Goal: Transaction & Acquisition: Obtain resource

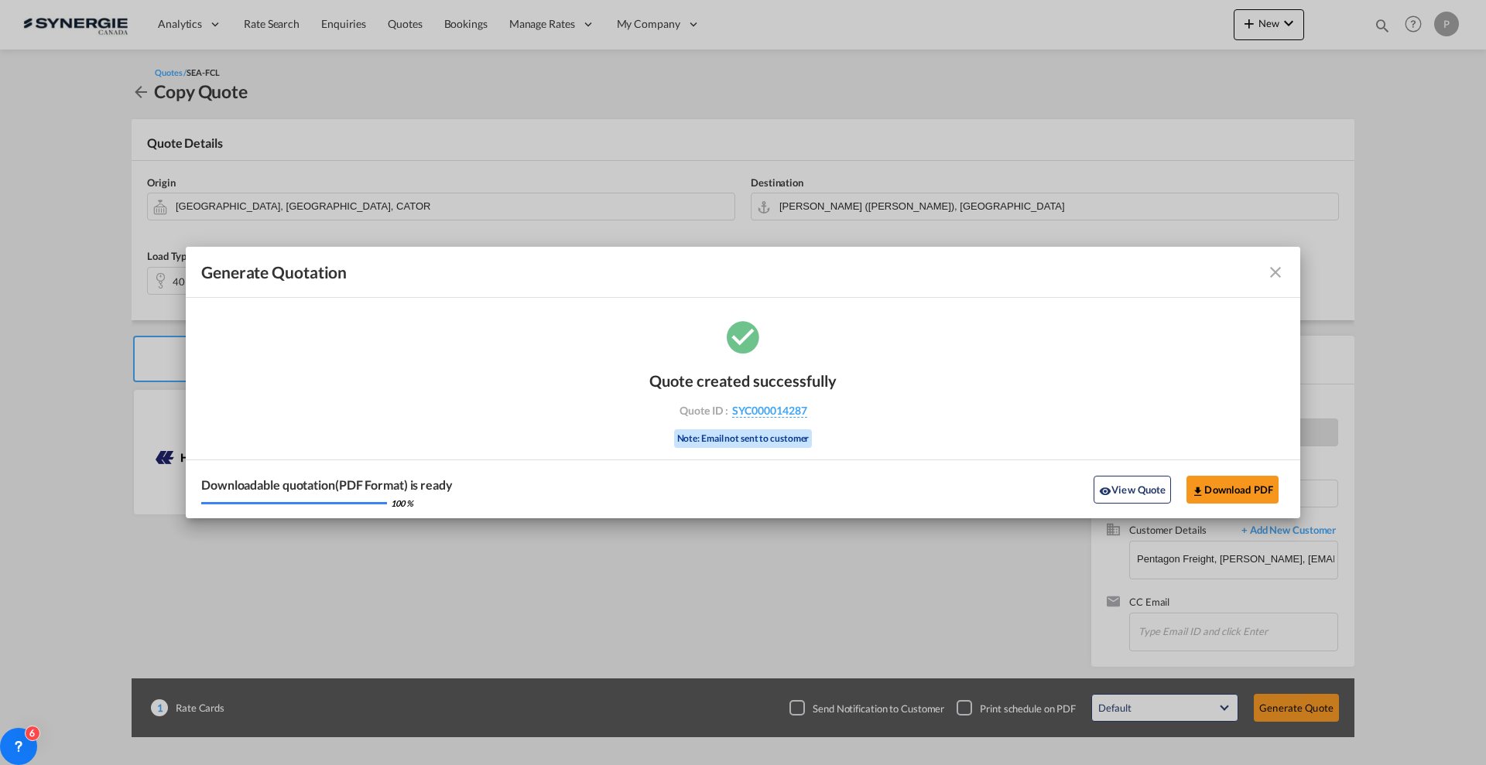
click at [1262, 277] on div "Generate Quotation Quote ..." at bounding box center [1230, 272] width 108 height 19
click at [1280, 277] on md-icon "icon-close fg-AAA8AD cursor m-0" at bounding box center [1275, 272] width 19 height 19
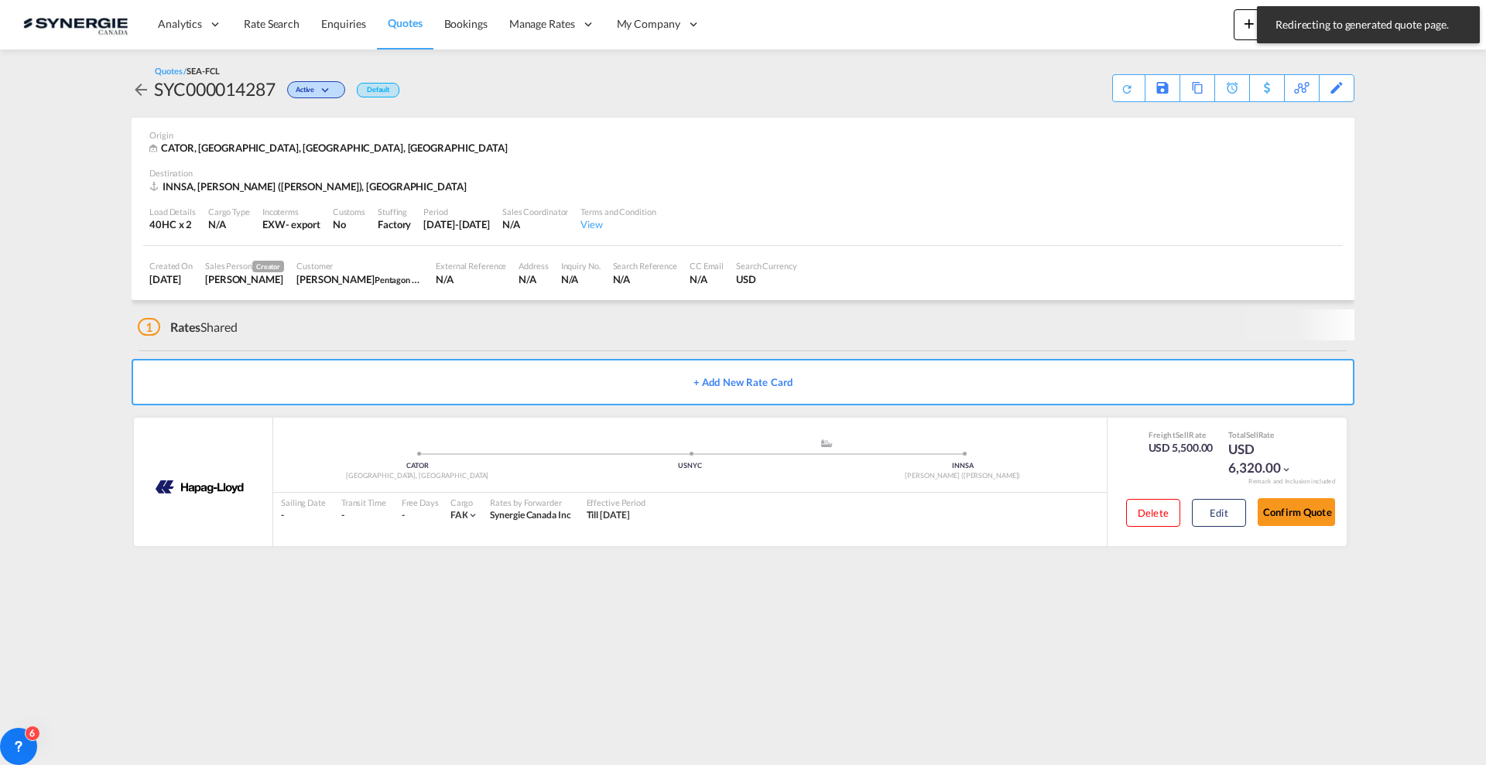
click at [1376, 26] on span "Redirecting to generated quote page." at bounding box center [1367, 24] width 195 height 15
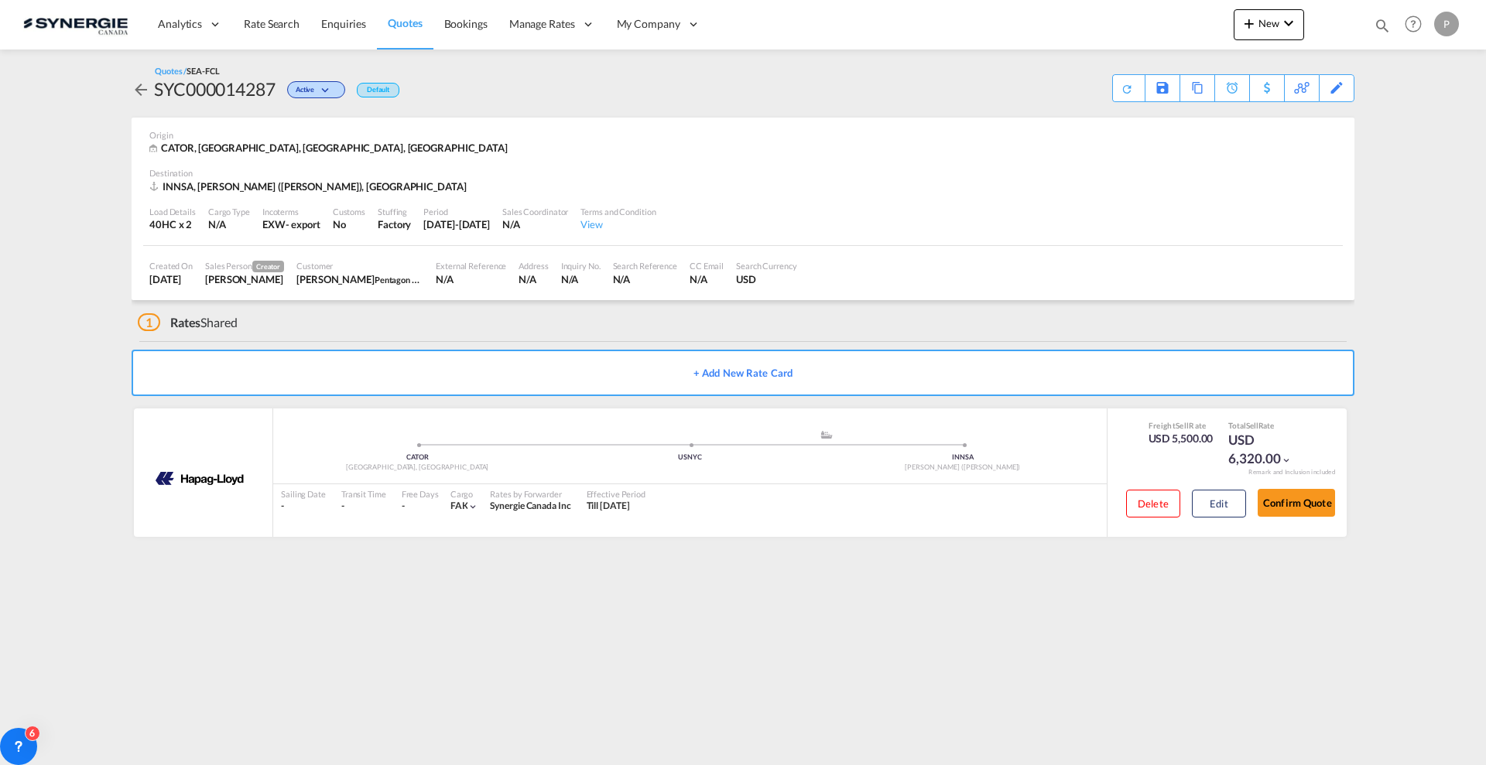
click at [1380, 33] on md-toast "Redirecting to generated quote page. Press Escape to dismiss." at bounding box center [1367, 25] width 235 height 50
click at [1383, 27] on md-icon "icon-magnify" at bounding box center [1381, 25] width 17 height 17
click at [1125, 28] on select "Bookings Quotes Enquiries" at bounding box center [1136, 26] width 74 height 28
select select "Quotes"
click at [1099, 12] on select "Bookings Quotes Enquiries" at bounding box center [1136, 26] width 74 height 28
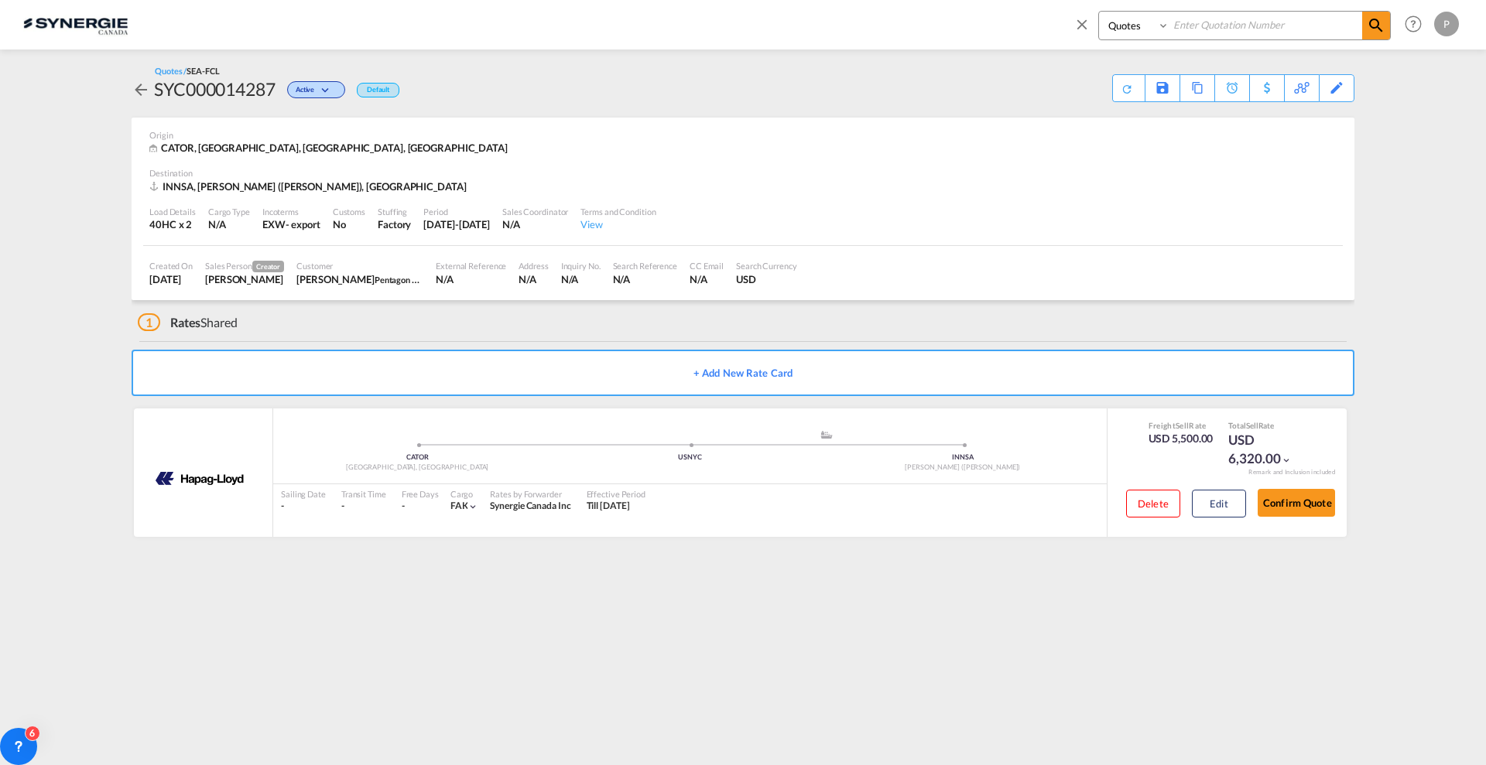
click at [1178, 25] on input at bounding box center [1265, 25] width 193 height 27
paste input "SYC000013927"
type input "SYC000013927"
click at [1374, 29] on md-icon "icon-magnify" at bounding box center [1375, 25] width 19 height 19
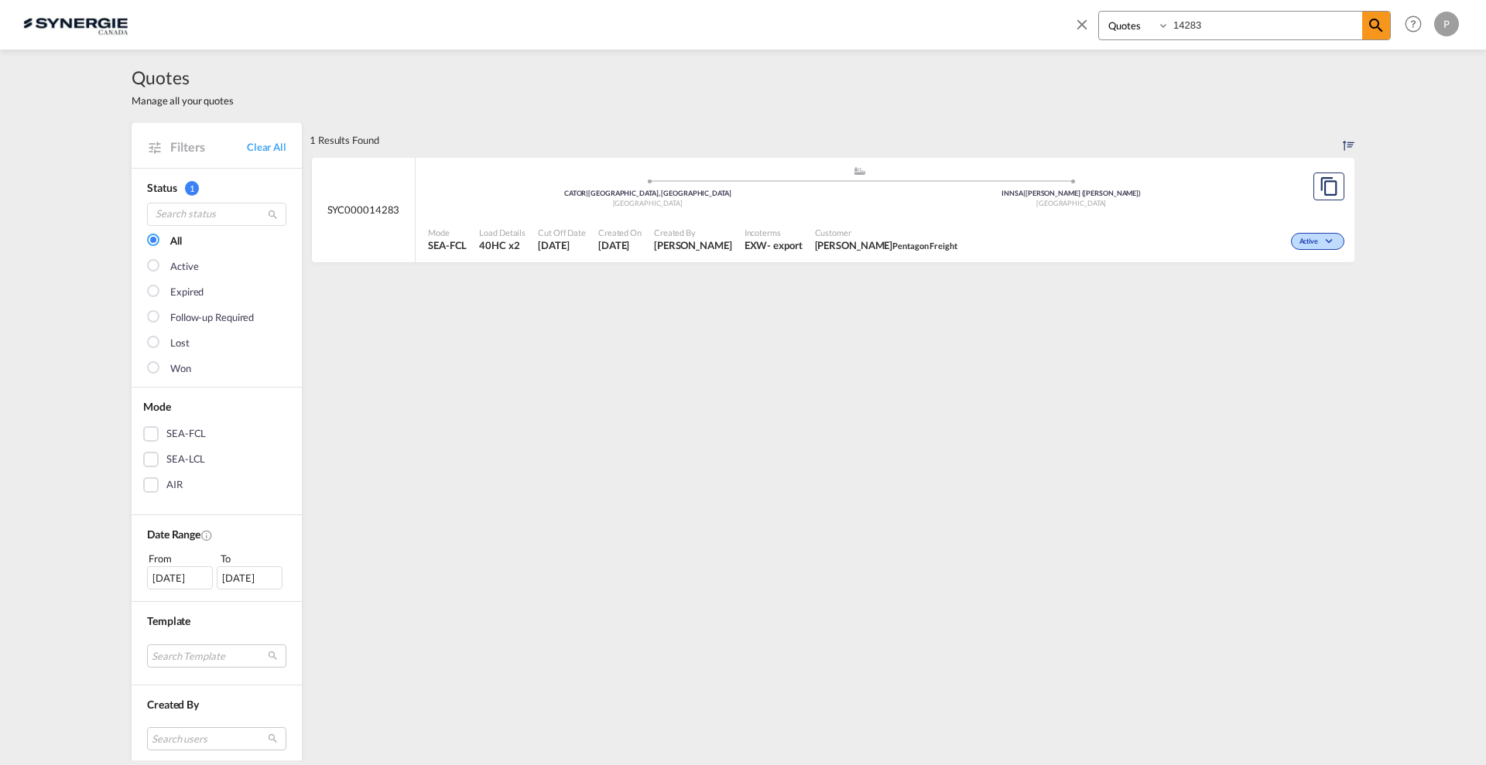
select select "Quotes"
click at [1202, 29] on input "14283" at bounding box center [1265, 25] width 193 height 27
paste input "SYC000014280"
type input "SYC000014280"
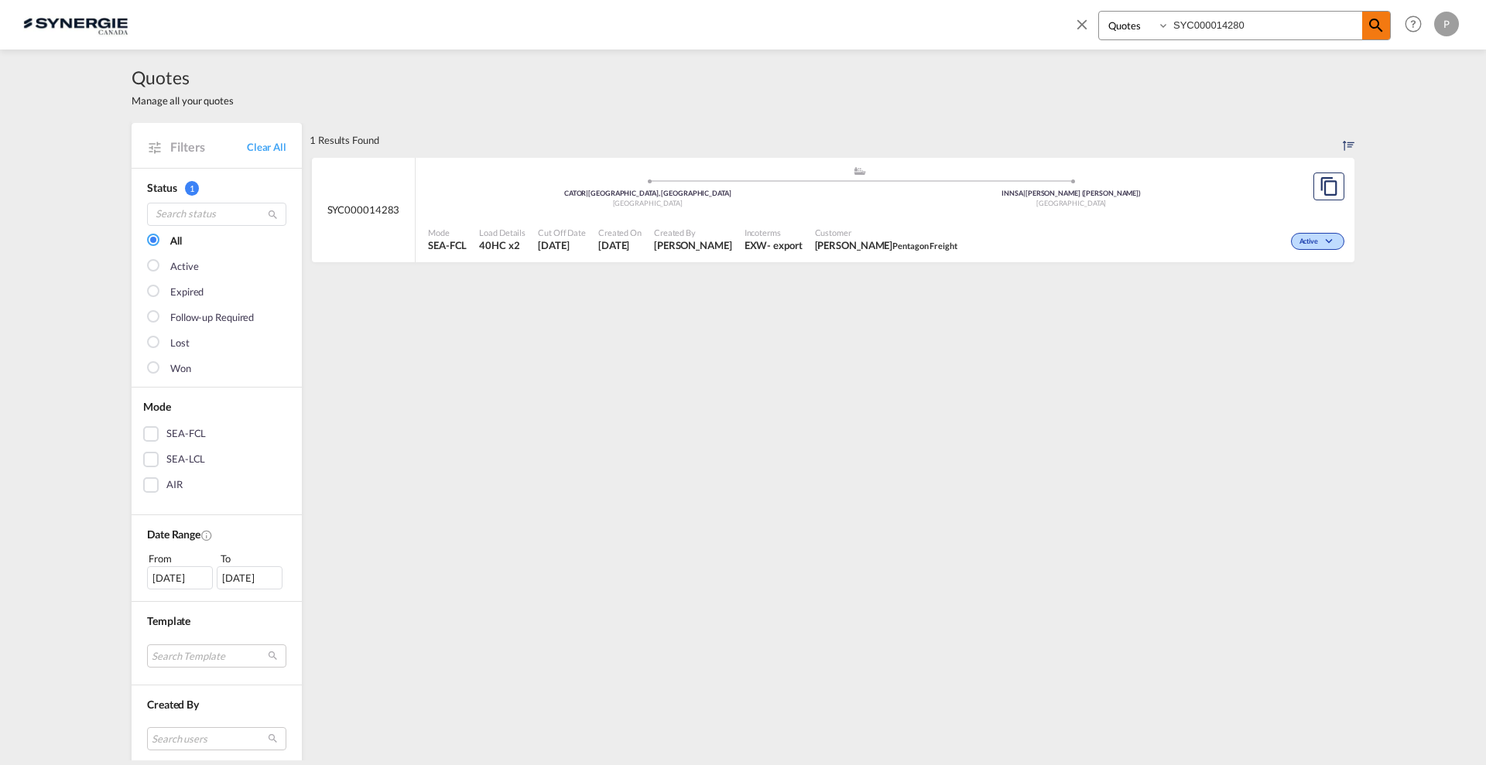
click at [1376, 30] on md-icon "icon-magnify" at bounding box center [1375, 25] width 19 height 19
click at [1319, 181] on md-icon "assets/icons/custom/copyQuote.svg" at bounding box center [1328, 186] width 19 height 19
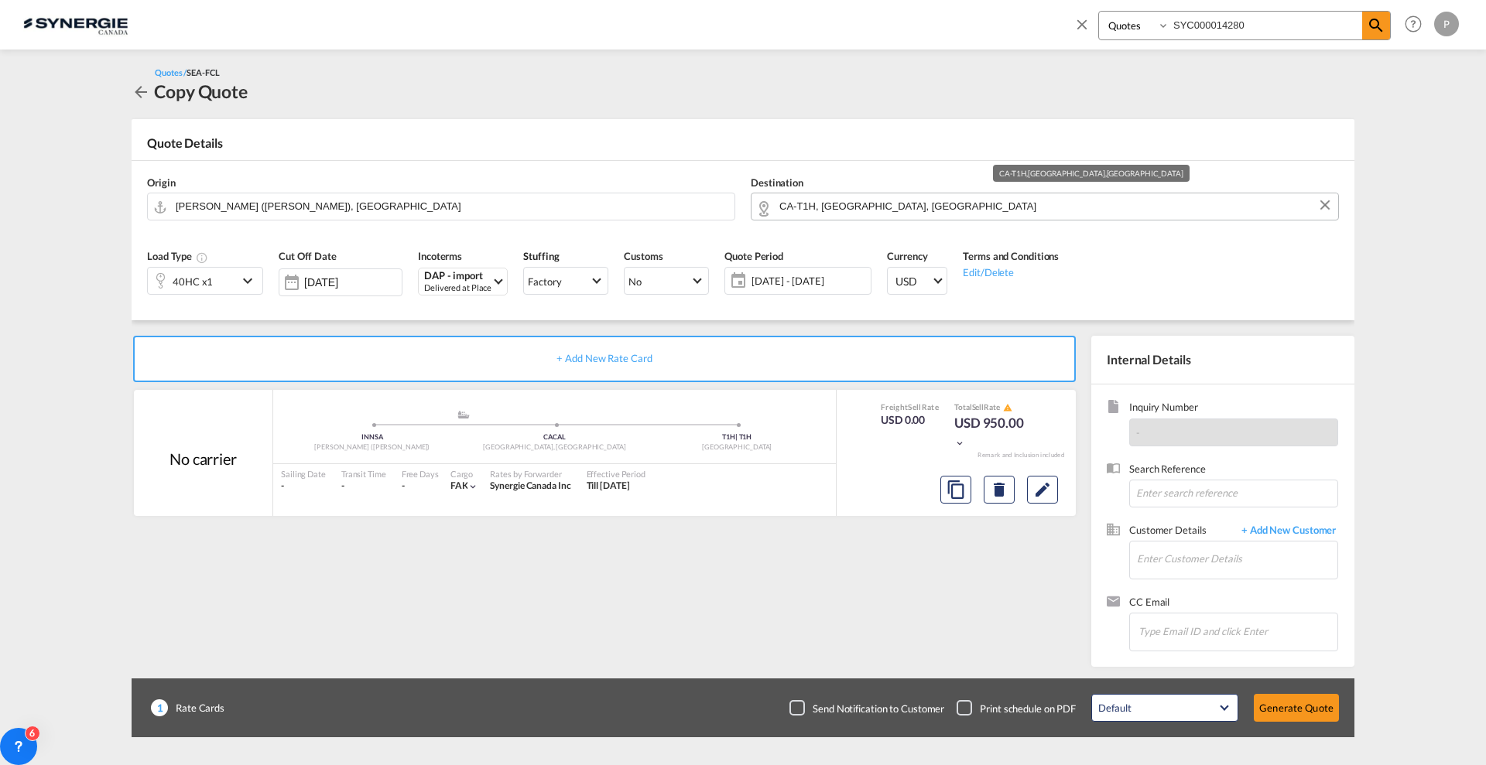
click at [846, 194] on input "CA-T1H, [GEOGRAPHIC_DATA], [GEOGRAPHIC_DATA]" at bounding box center [1054, 206] width 551 height 27
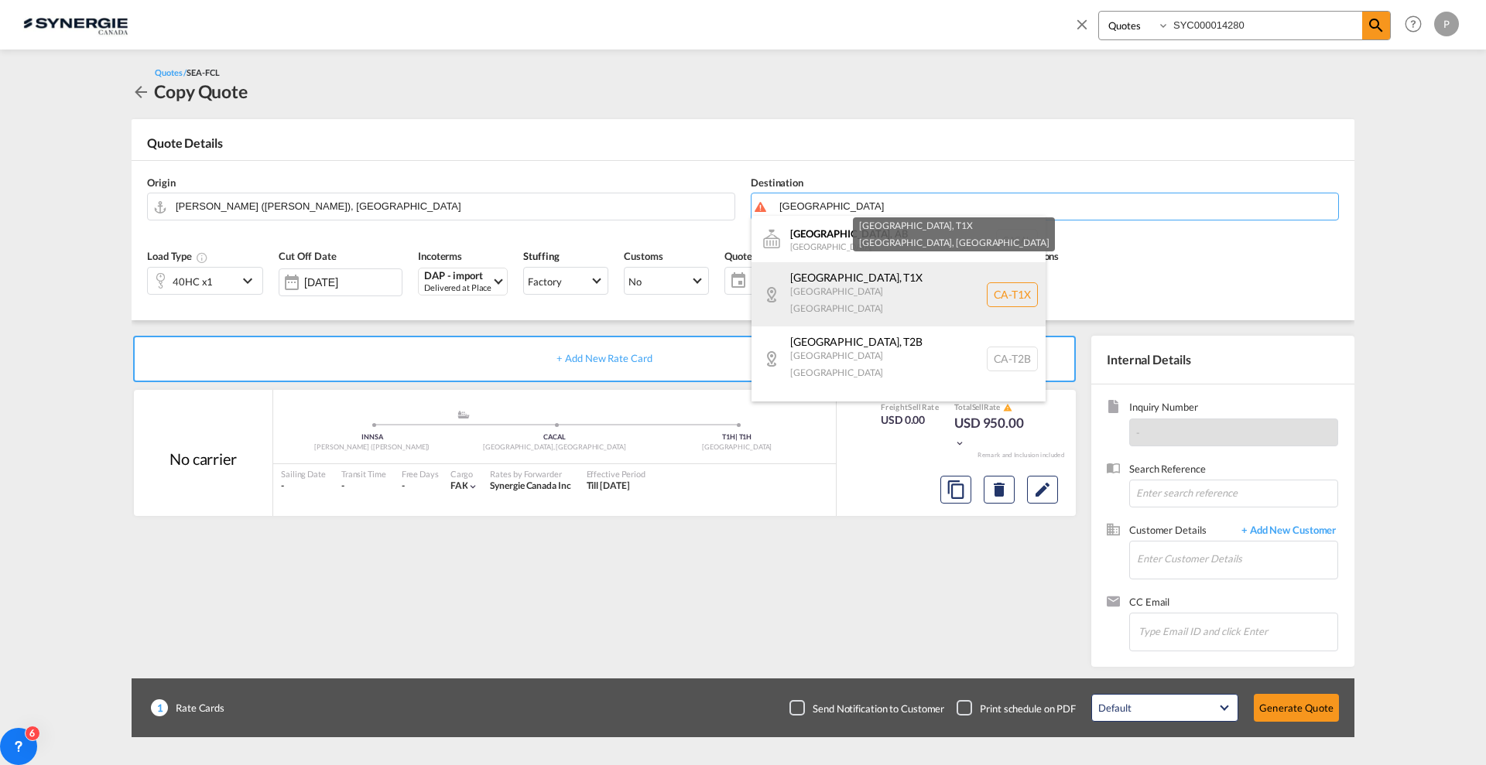
click at [859, 285] on div "[GEOGRAPHIC_DATA] , T1X [GEOGRAPHIC_DATA] [GEOGRAPHIC_DATA] [GEOGRAPHIC_DATA]-T…" at bounding box center [898, 294] width 294 height 64
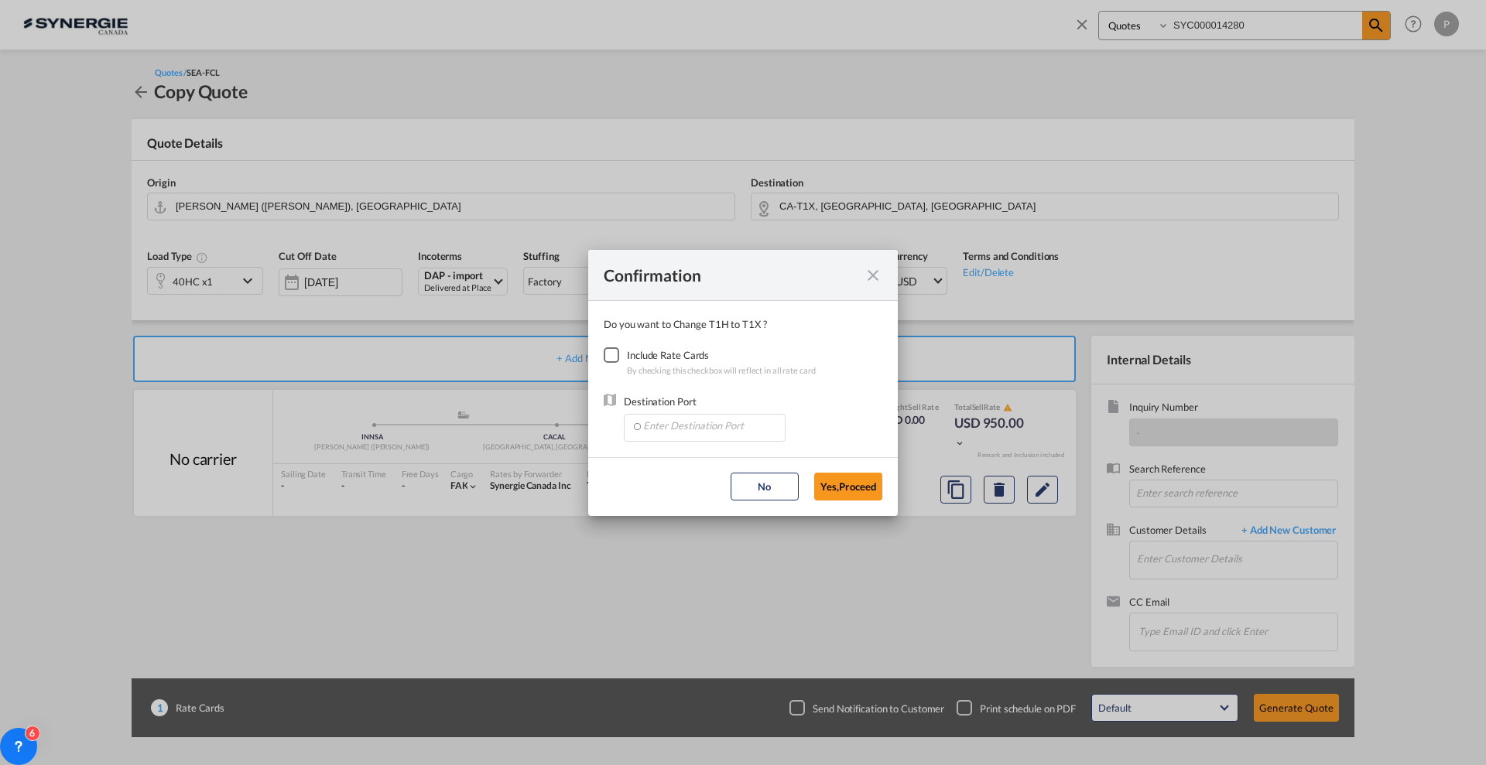
click at [870, 281] on md-icon "icon-close fg-AAA8AD cursor" at bounding box center [872, 275] width 19 height 19
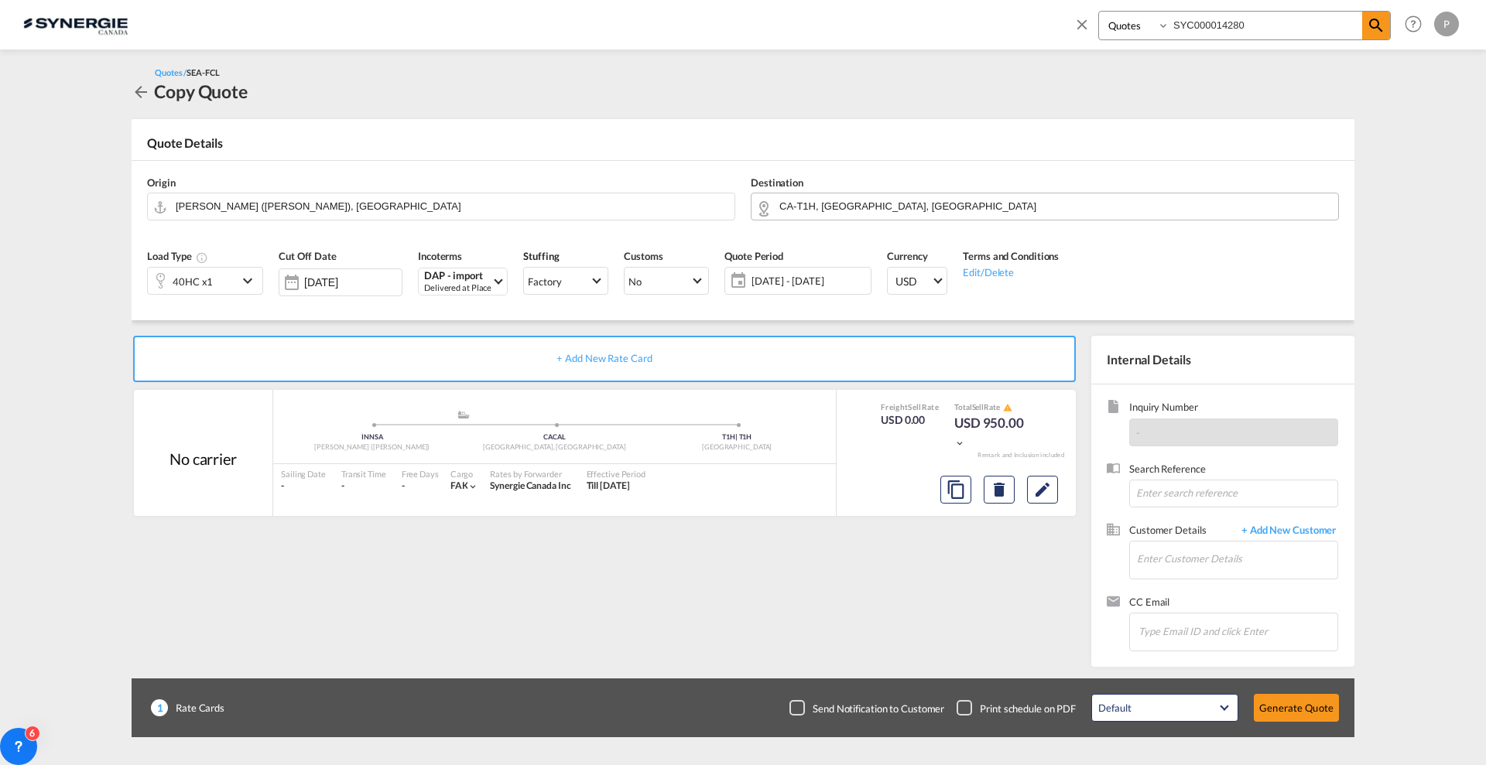
click at [826, 200] on input "CA-T1H, [GEOGRAPHIC_DATA], [GEOGRAPHIC_DATA]" at bounding box center [1054, 206] width 551 height 27
click at [826, 201] on input "CA-T1H, [GEOGRAPHIC_DATA], [GEOGRAPHIC_DATA]" at bounding box center [1054, 206] width 551 height 27
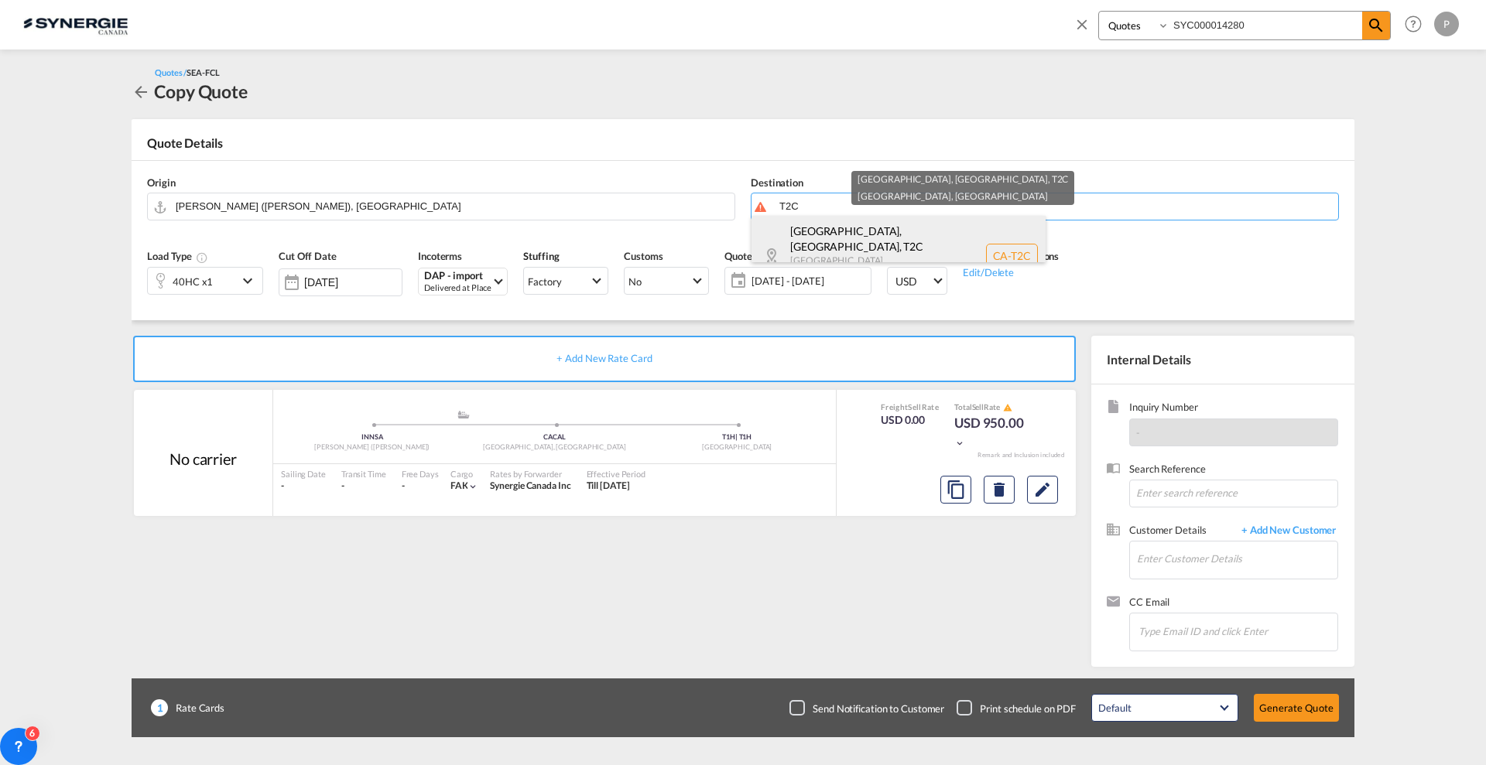
click at [836, 229] on div "[GEOGRAPHIC_DATA], [GEOGRAPHIC_DATA] , T2C [GEOGRAPHIC_DATA] [GEOGRAPHIC_DATA] …" at bounding box center [898, 256] width 294 height 80
type input "CA-T2C, [GEOGRAPHIC_DATA], [GEOGRAPHIC_DATA], [GEOGRAPHIC_DATA]"
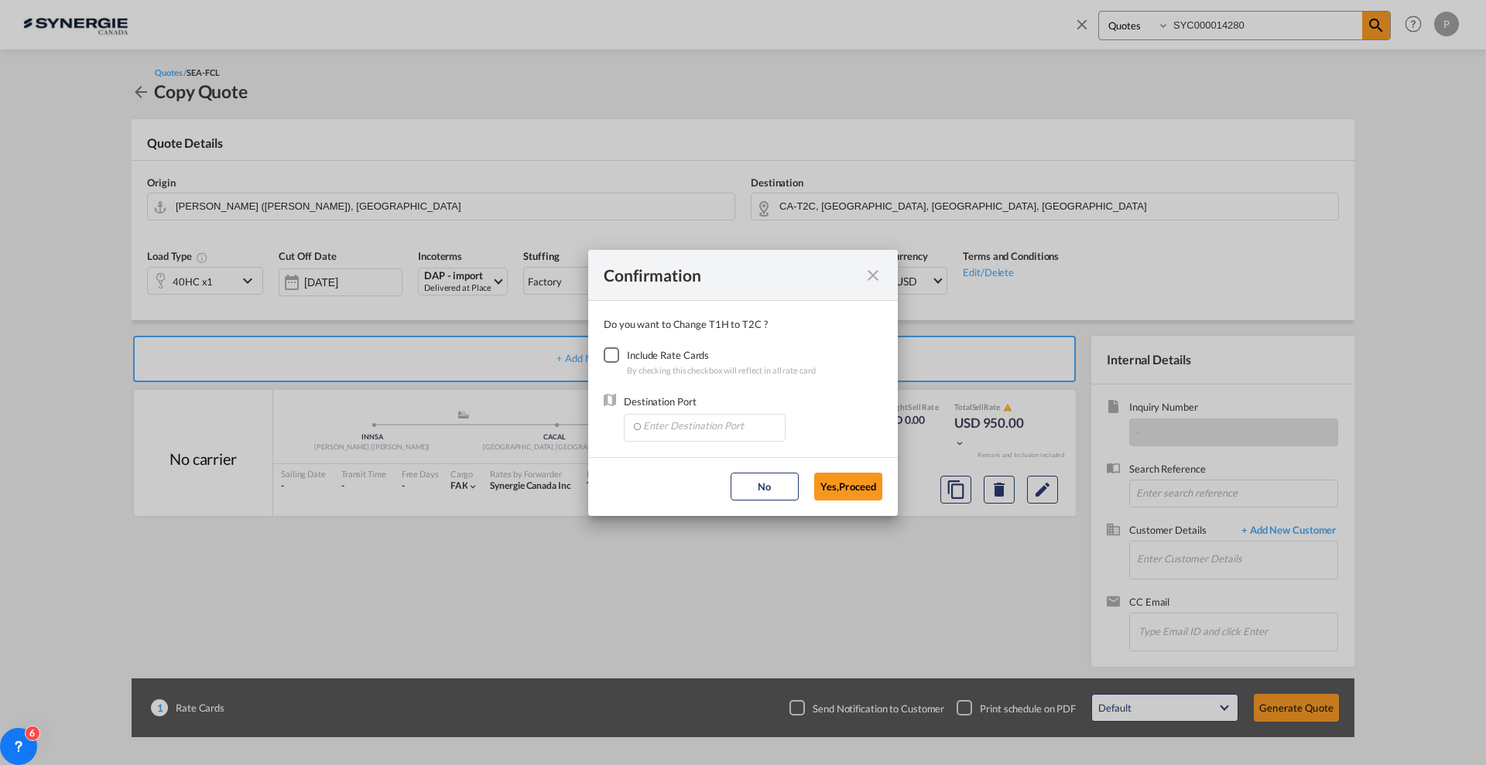
click at [636, 352] on div "Include Rate Cards" at bounding box center [721, 354] width 189 height 15
click at [614, 354] on div "Checkbox No Ink" at bounding box center [610, 354] width 15 height 15
click at [664, 430] on input "Enter Destination Port" at bounding box center [707, 426] width 153 height 23
click at [675, 474] on li "[PERSON_NAME], [GEOGRAPHIC_DATA], [GEOGRAPHIC_DATA], [GEOGRAPHIC_DATA], [GEOGRA…" at bounding box center [708, 461] width 154 height 37
type input "[PERSON_NAME], [GEOGRAPHIC_DATA], [GEOGRAPHIC_DATA], [GEOGRAPHIC_DATA], [GEOGRA…"
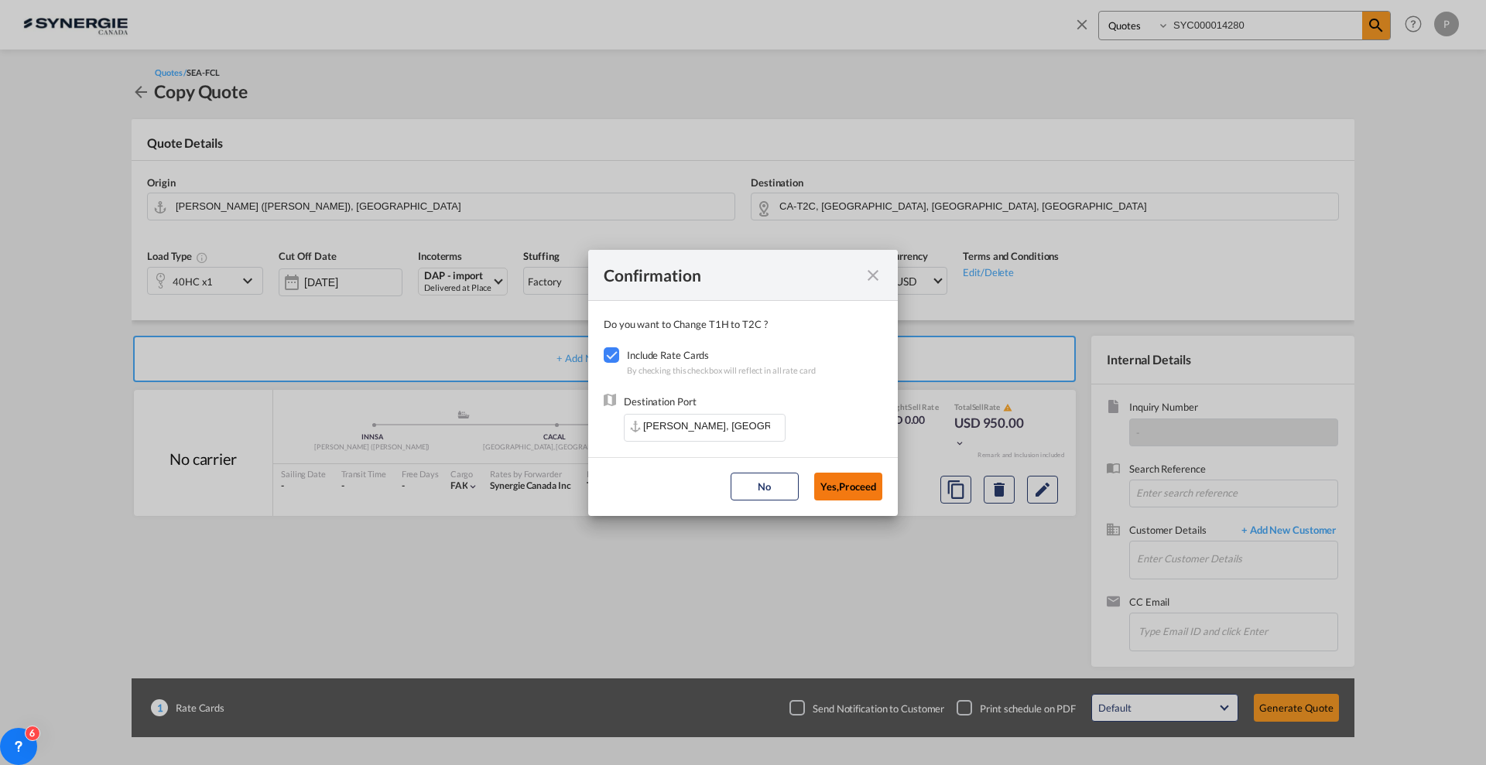
click at [847, 481] on button "Yes,Proceed" at bounding box center [848, 487] width 68 height 28
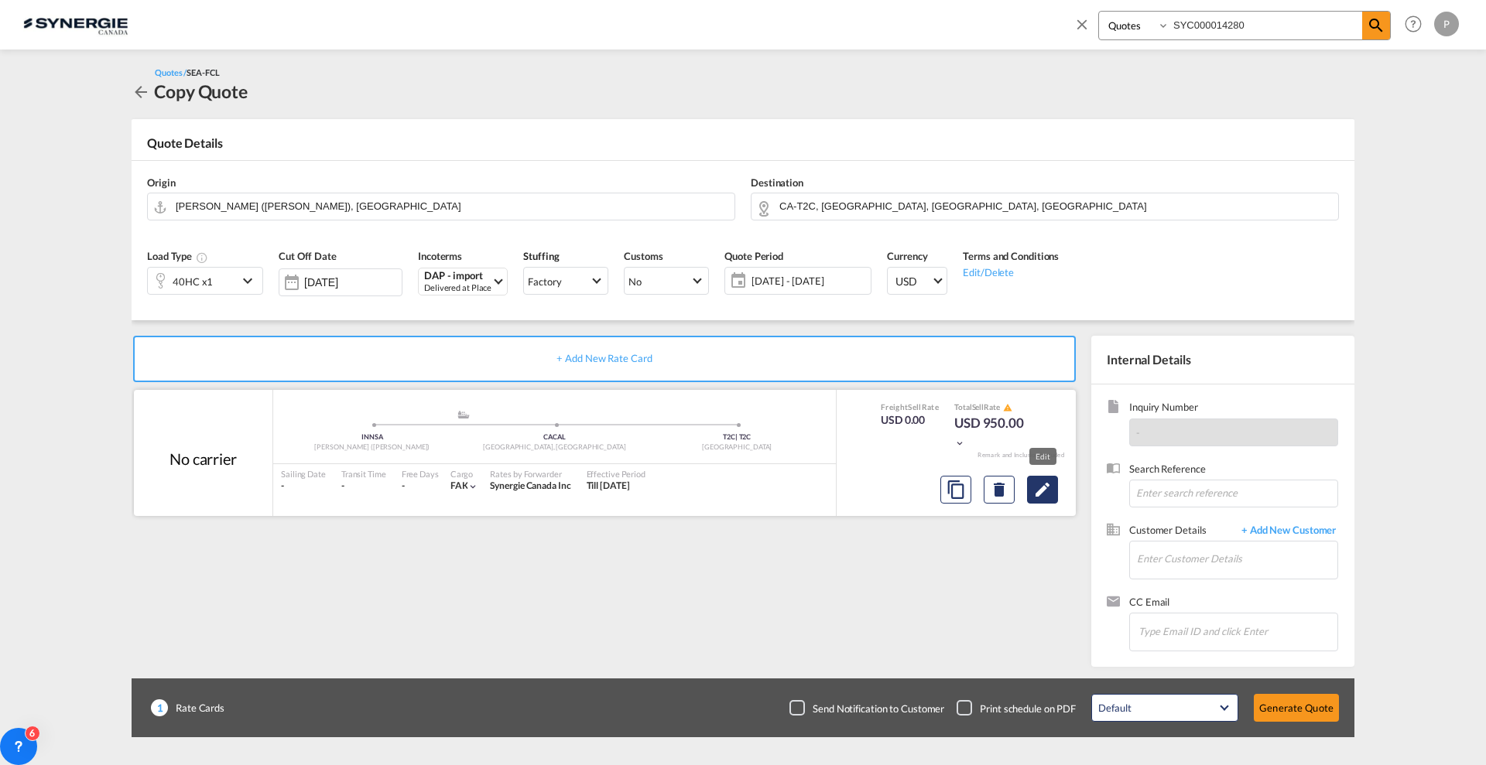
click at [1052, 482] on button "Edit" at bounding box center [1042, 490] width 31 height 28
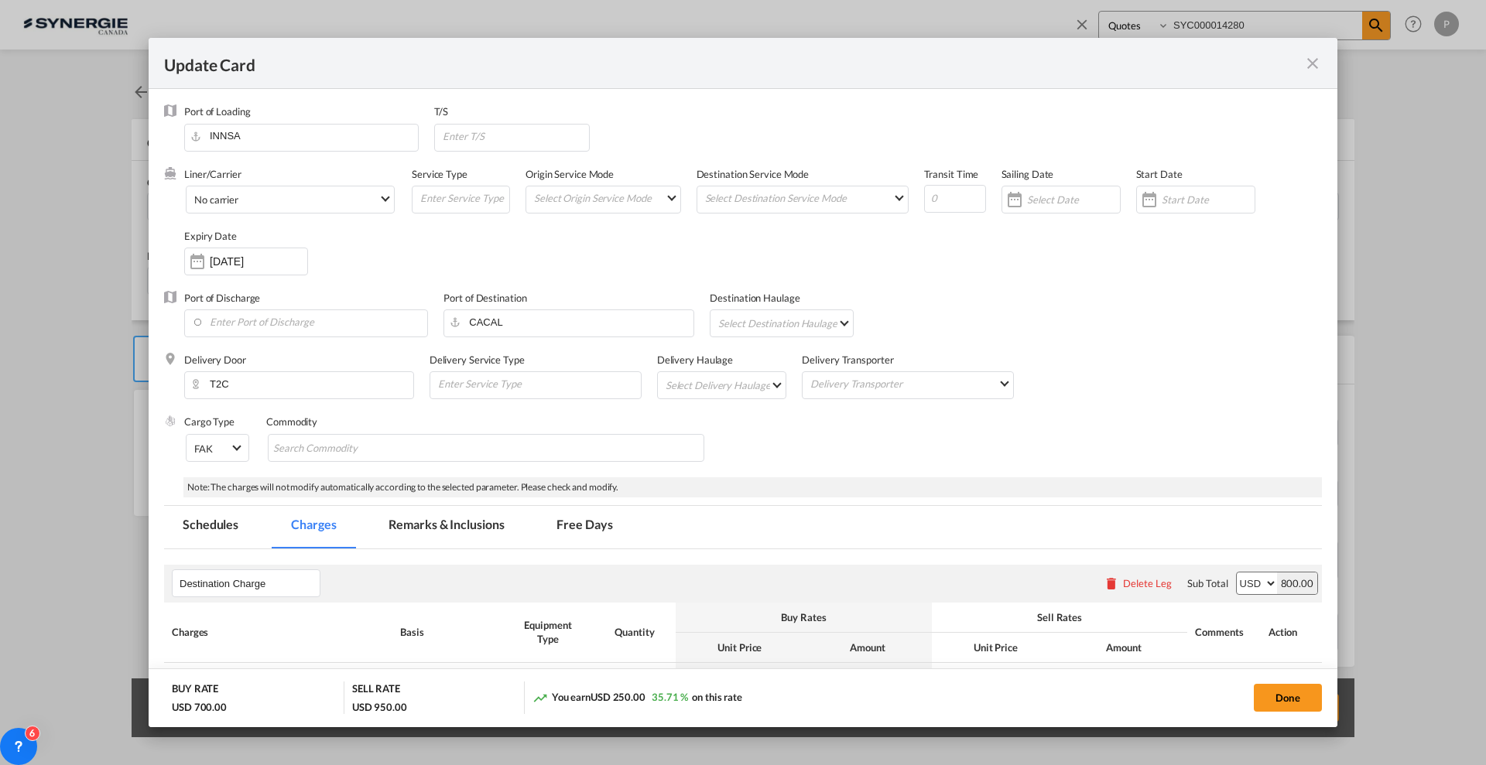
click at [437, 519] on md-tab-item "Remarks & Inclusions" at bounding box center [446, 527] width 152 height 43
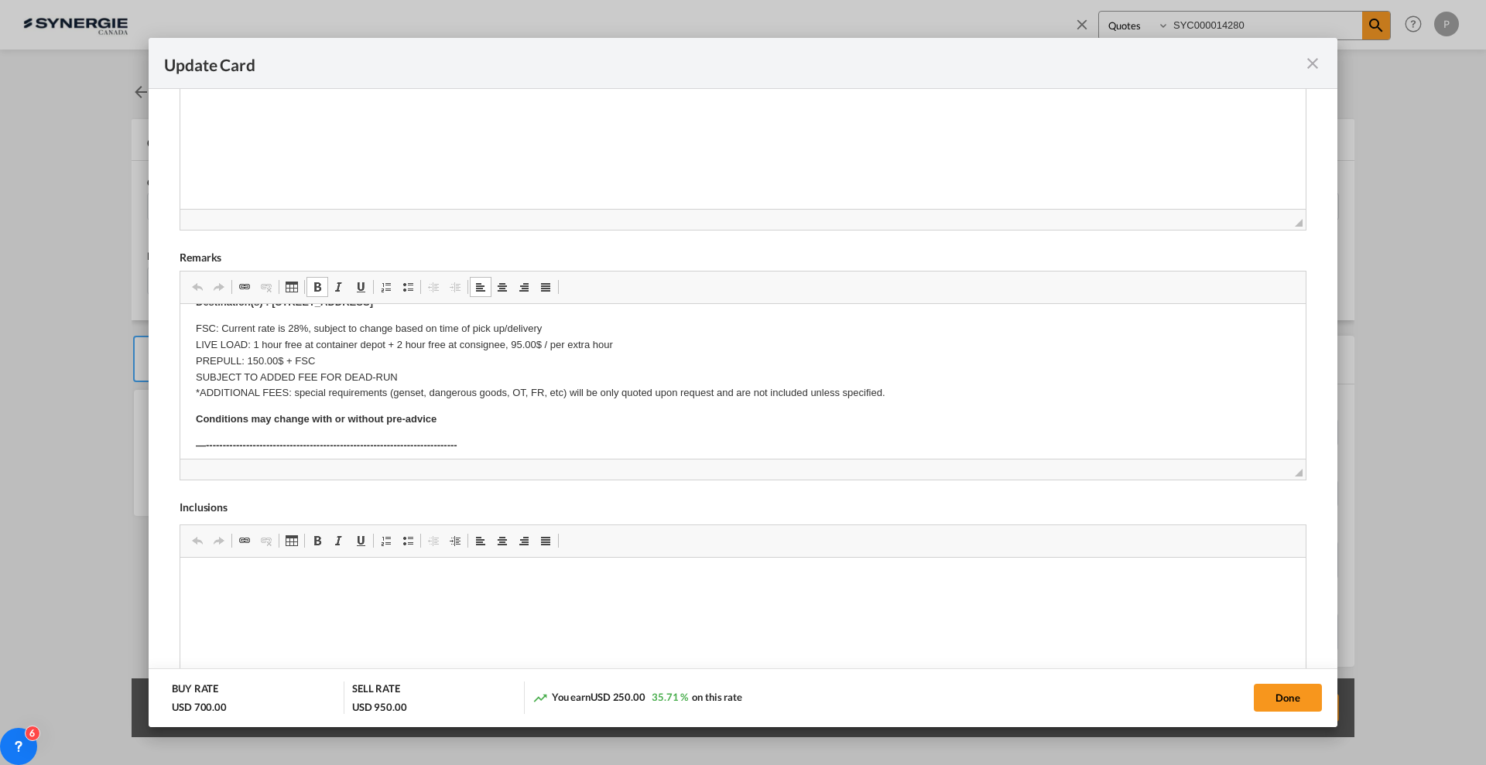
scroll to position [97, 0]
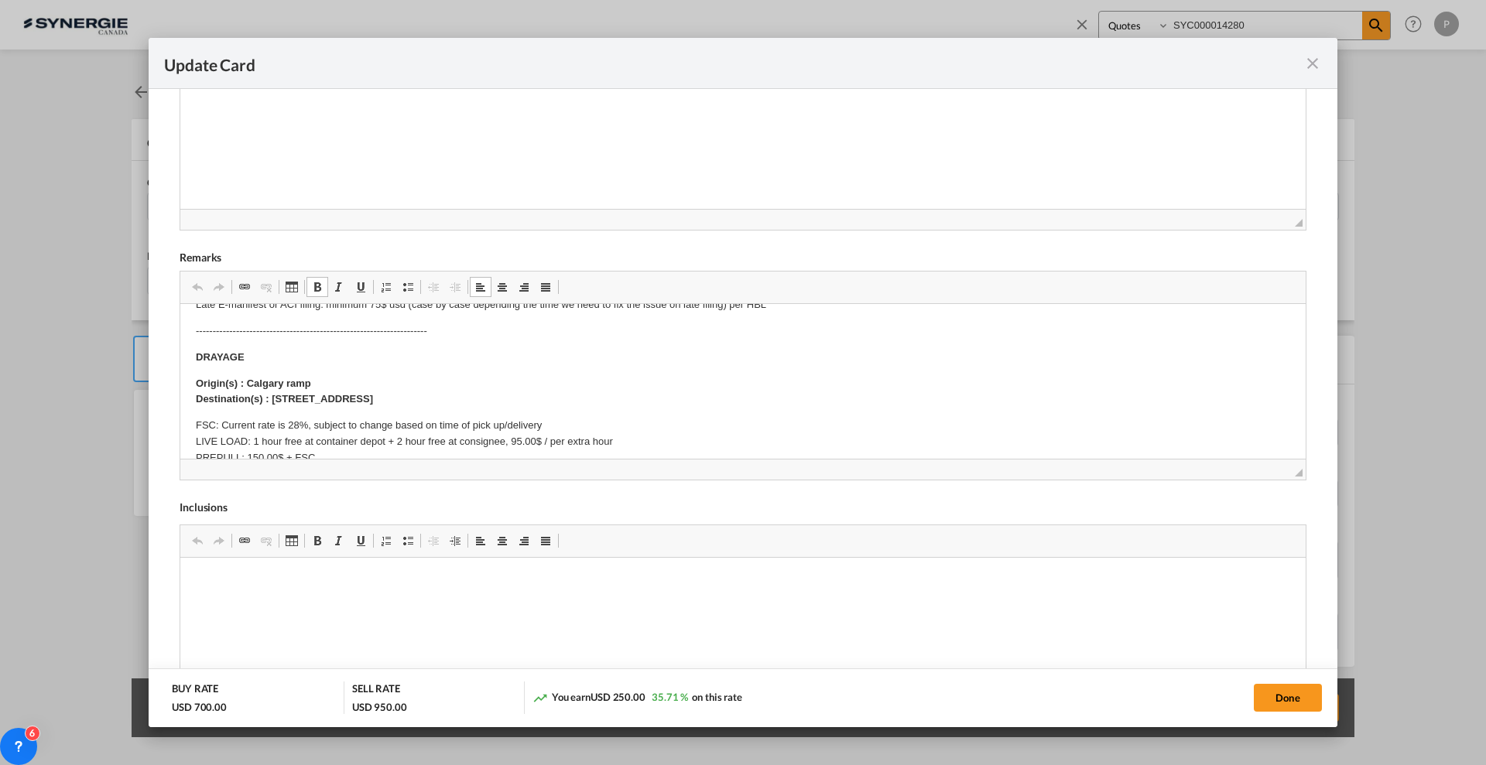
click at [463, 401] on p "Origin(s) : Calgary ramp Destination(s) : [STREET_ADDRESS]" at bounding box center [743, 392] width 1094 height 32
drag, startPoint x: 468, startPoint y: 395, endPoint x: 271, endPoint y: 393, distance: 197.3
click at [271, 393] on p "Origin(s) : Calgary ramp Destination(s) : [STREET_ADDRESS]" at bounding box center [743, 392] width 1094 height 32
click at [299, 421] on p "FSC: Current rate is 28%, subject to change based on time of pick up/delivery L…" at bounding box center [743, 458] width 1094 height 80
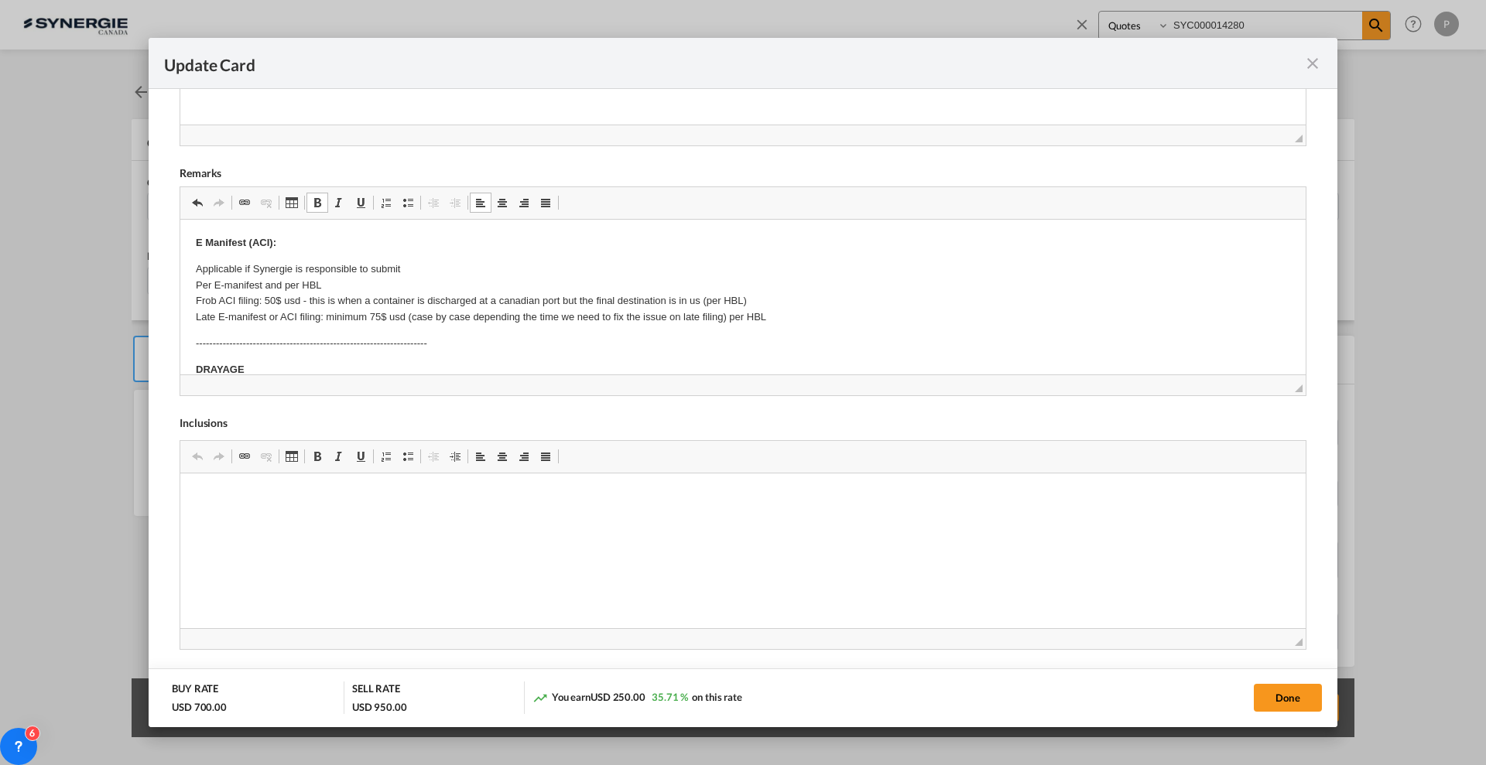
scroll to position [169, 0]
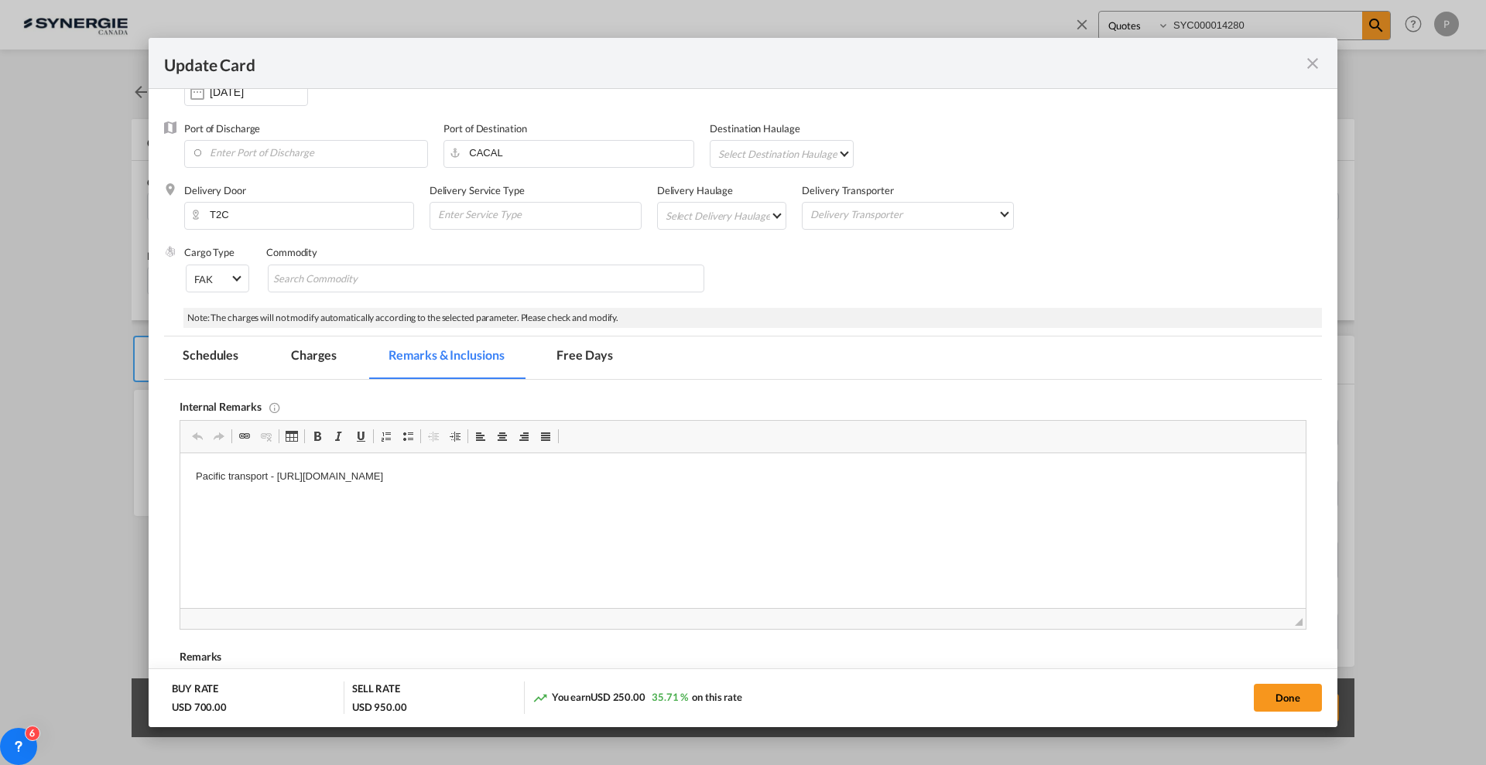
click at [327, 350] on md-tab-item "Charges" at bounding box center [313, 358] width 82 height 43
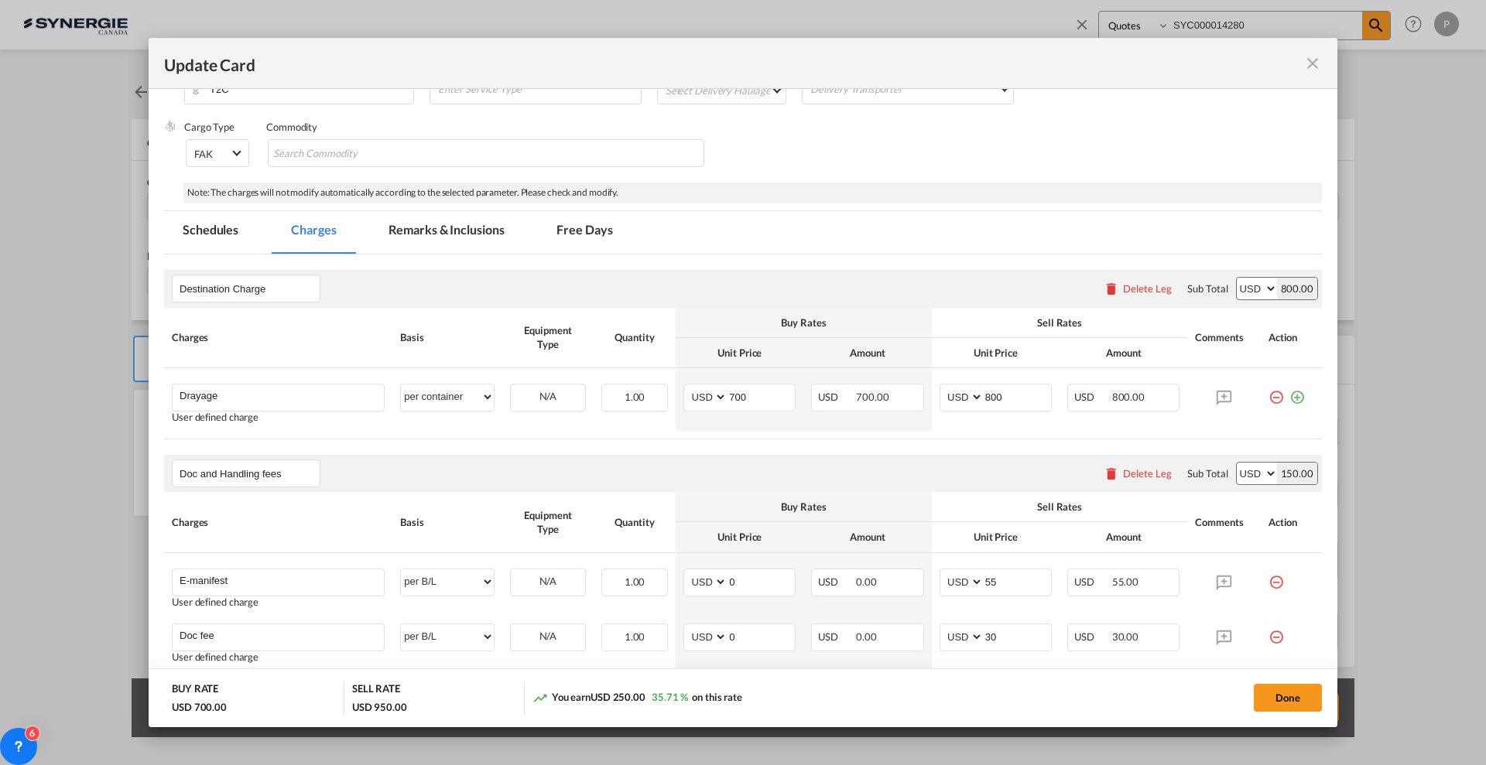
scroll to position [460, 0]
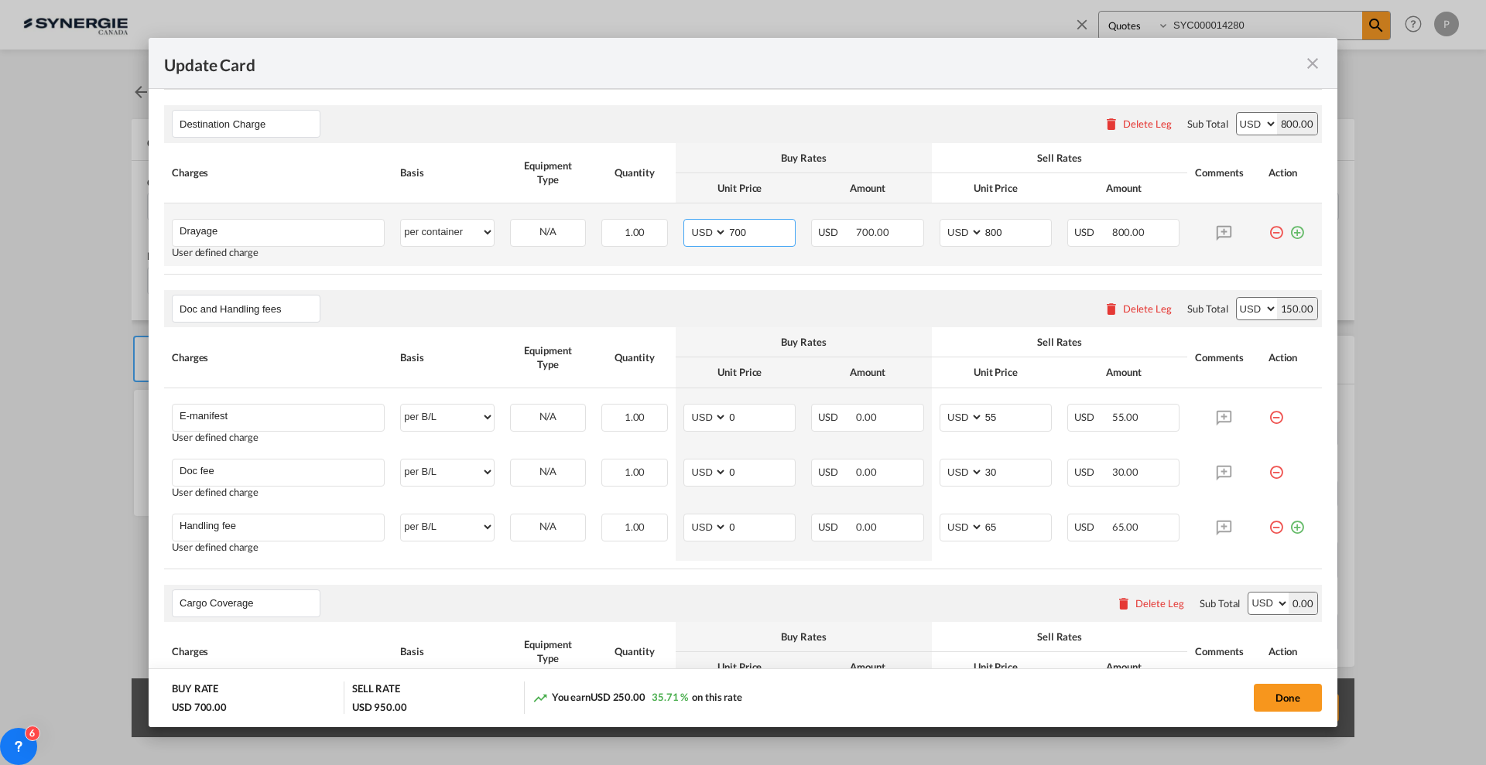
click at [739, 234] on input "700" at bounding box center [760, 231] width 67 height 23
click at [739, 235] on input "700" at bounding box center [760, 231] width 67 height 23
type input "210"
type input "270"
click at [1291, 694] on button "Done" at bounding box center [1287, 698] width 68 height 28
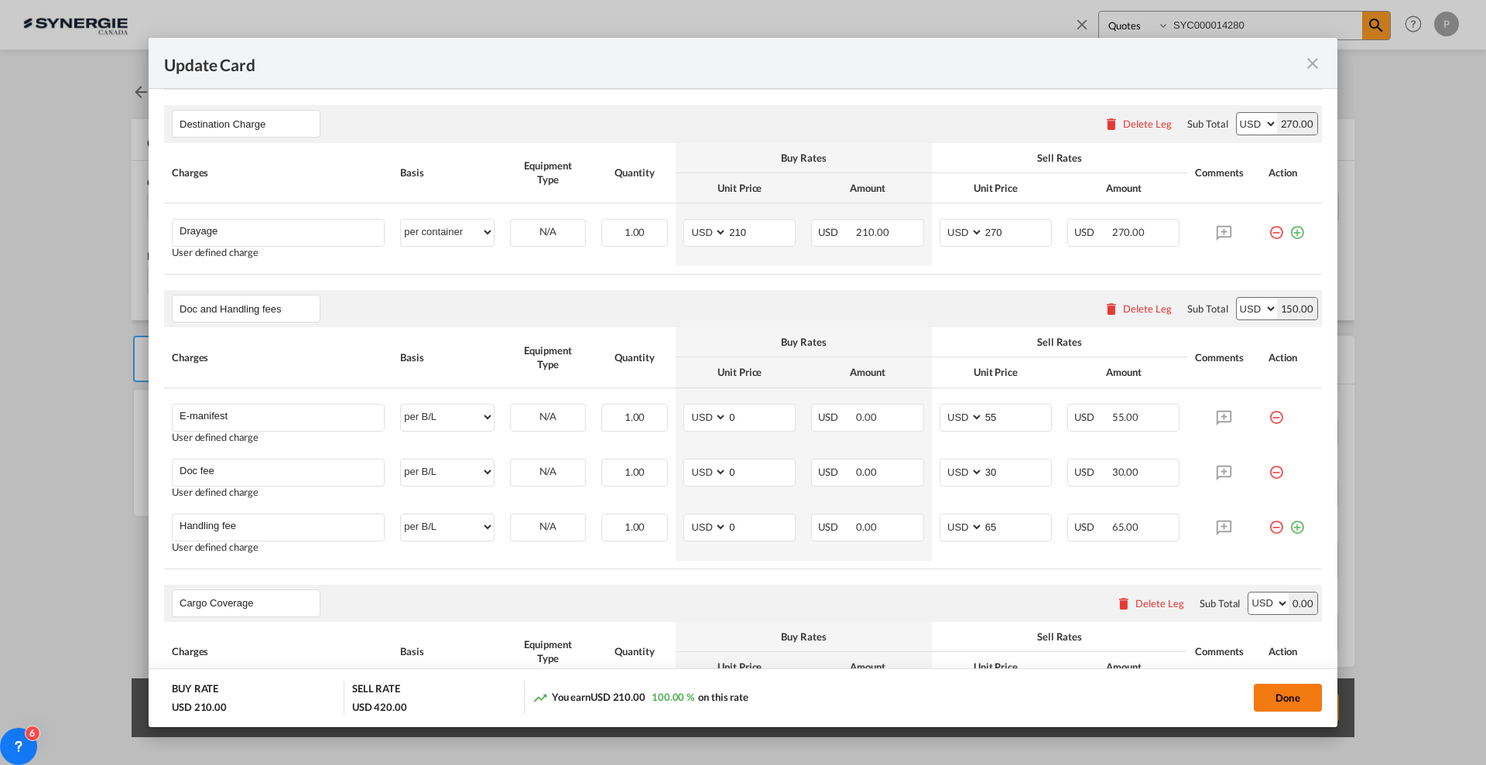
type input "[DATE]"
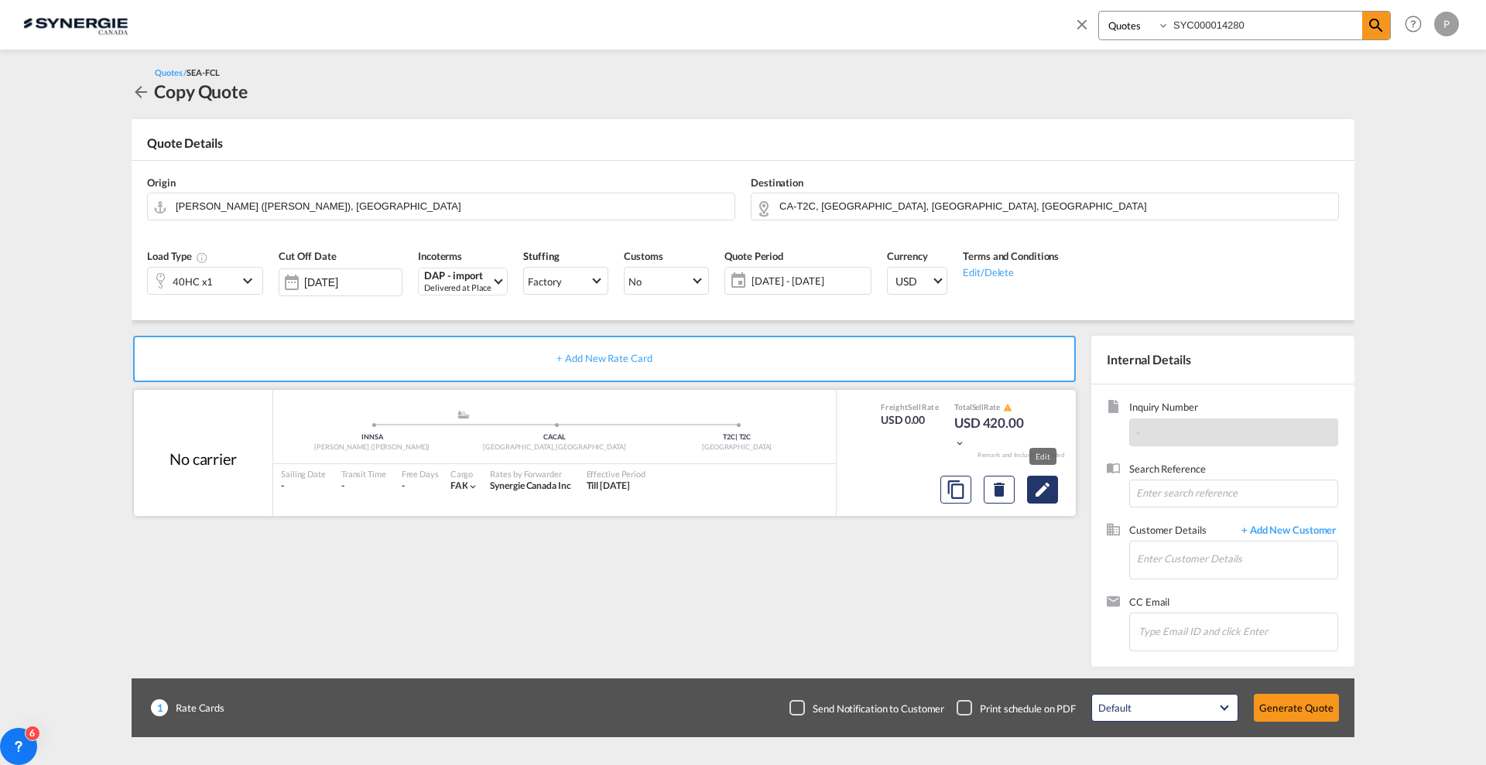
click at [1053, 488] on button "Edit" at bounding box center [1042, 490] width 31 height 28
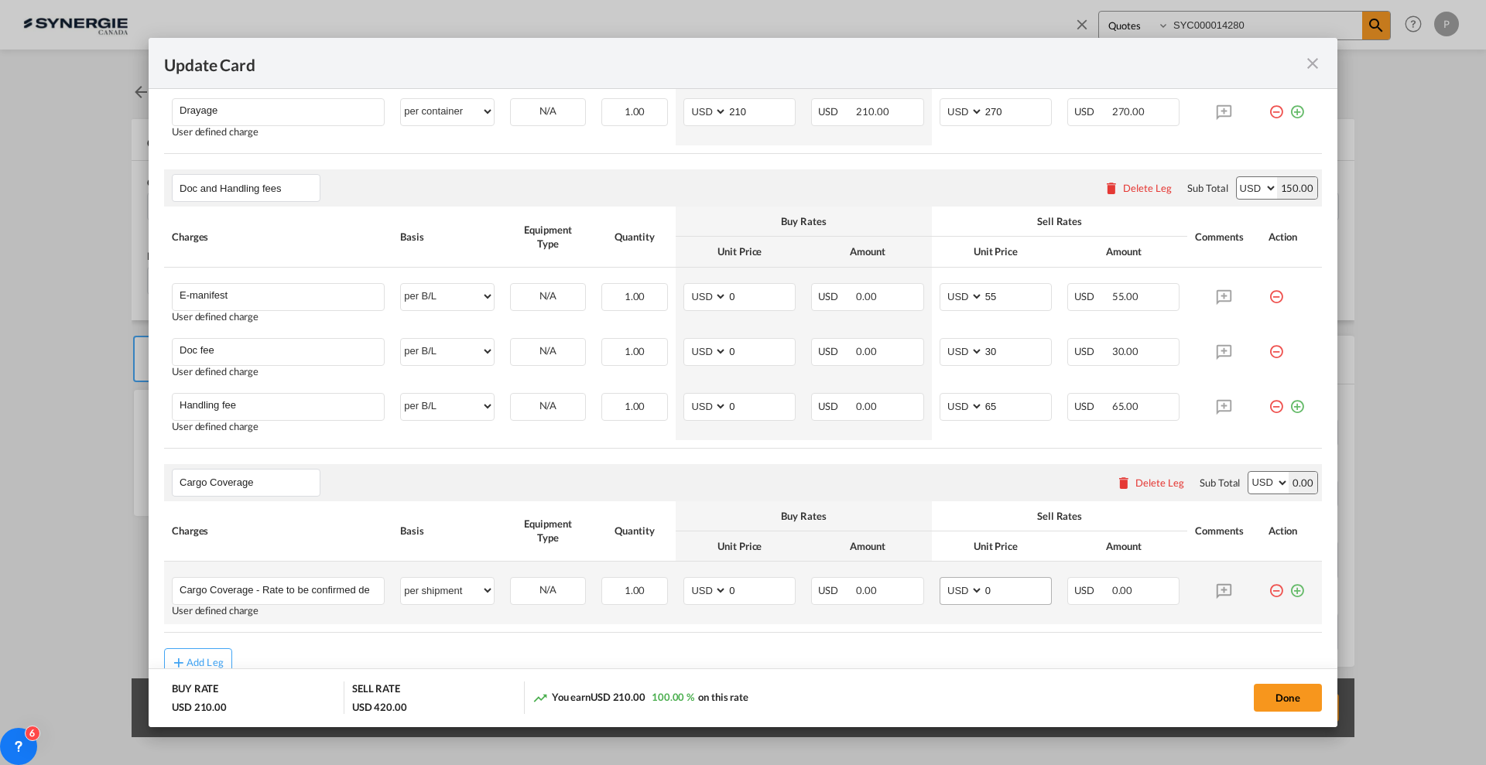
scroll to position [648, 0]
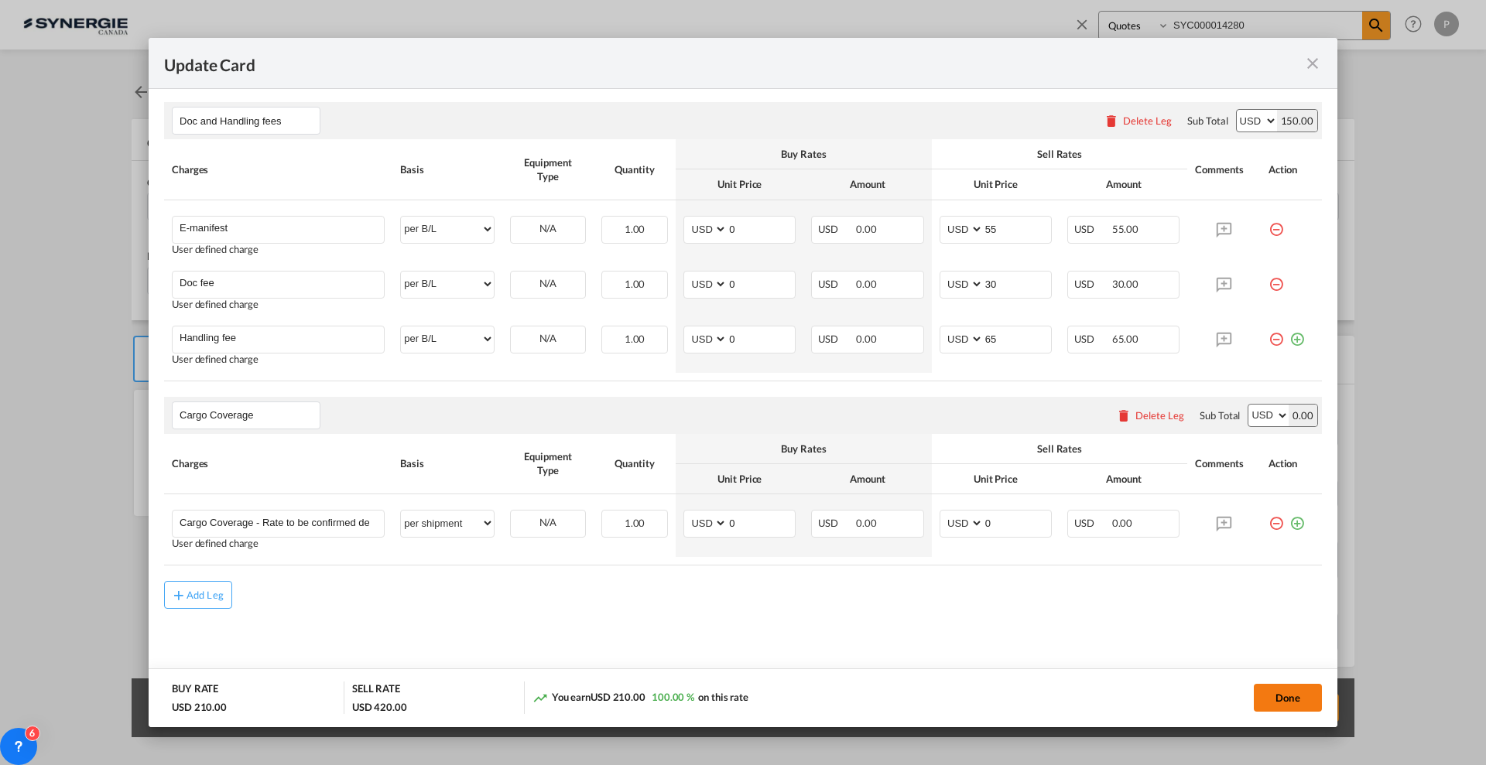
click at [1302, 686] on button "Done" at bounding box center [1287, 698] width 68 height 28
type input "[DATE]"
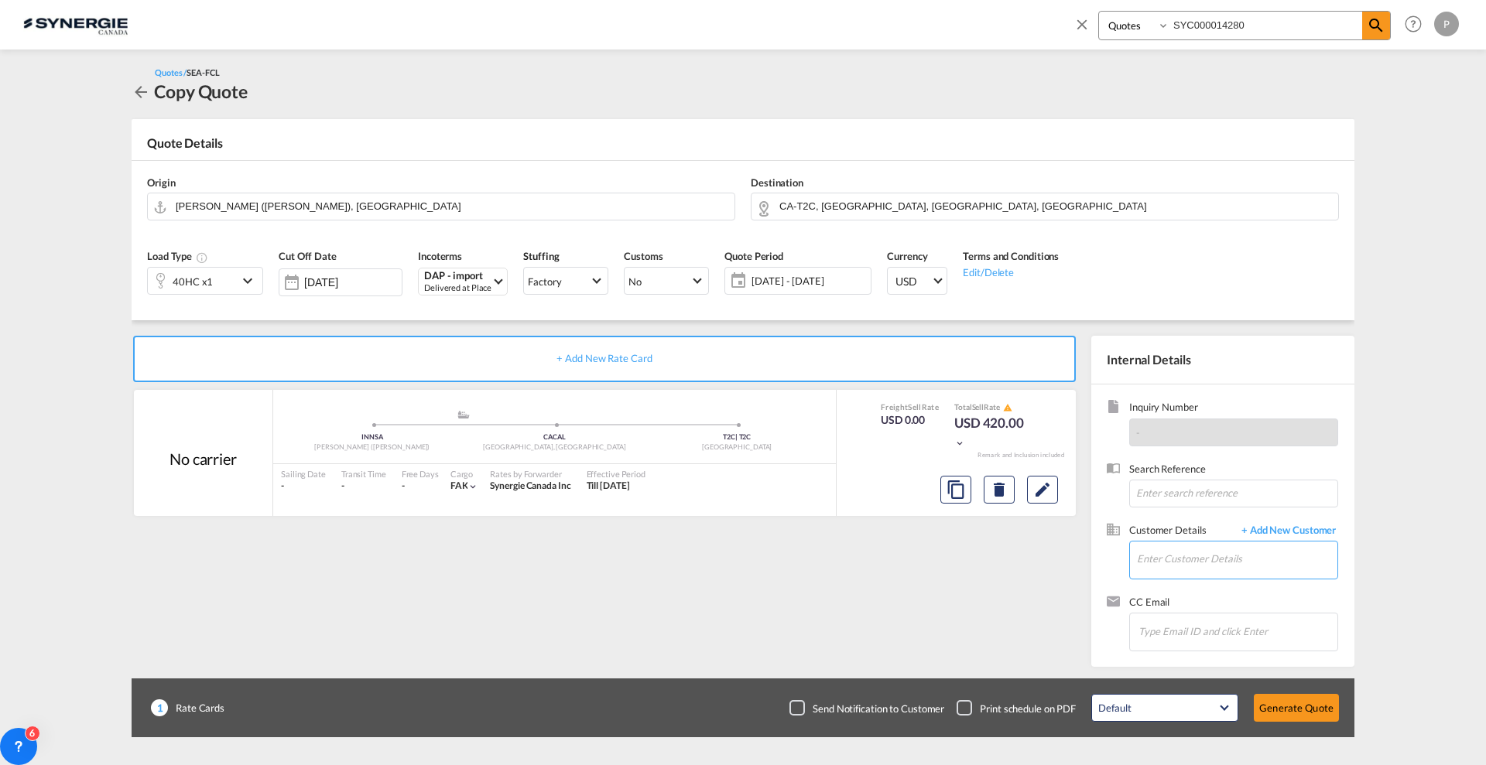
click at [1214, 552] on input "Enter Customer Details" at bounding box center [1237, 559] width 200 height 35
paste input "[EMAIL_ADDRESS][DOMAIN_NAME]"
click at [1261, 585] on div "[PERSON_NAME] [PERSON_NAME][EMAIL_ADDRESS][DOMAIN_NAME] | Multiverse Exim Pvt Lt" at bounding box center [1283, 586] width 294 height 42
type input "Multiverse Exim Pvt Lt, [PERSON_NAME], [PERSON_NAME][EMAIL_ADDRESS][DOMAIN_NAME]"
click at [1300, 720] on button "Generate Quote" at bounding box center [1295, 708] width 85 height 28
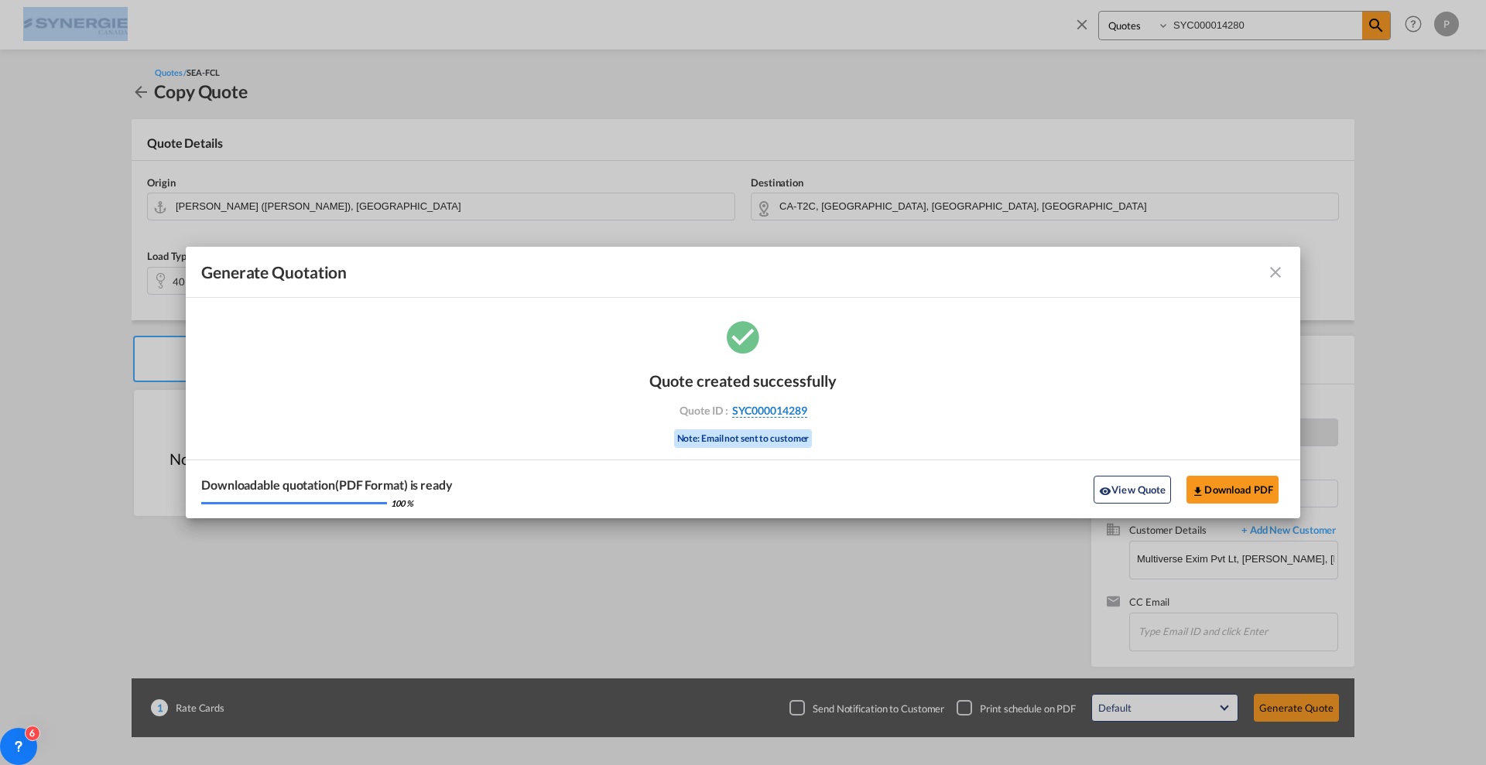
drag, startPoint x: 847, startPoint y: 409, endPoint x: 807, endPoint y: 413, distance: 40.5
click at [807, 413] on div "Quote created successfully Quote ID : SYC000014289 Note: Email not sent to cust…" at bounding box center [743, 418] width 1114 height 202
copy div "SYC000014289"
click at [1226, 494] on button "Download PDF" at bounding box center [1232, 490] width 92 height 28
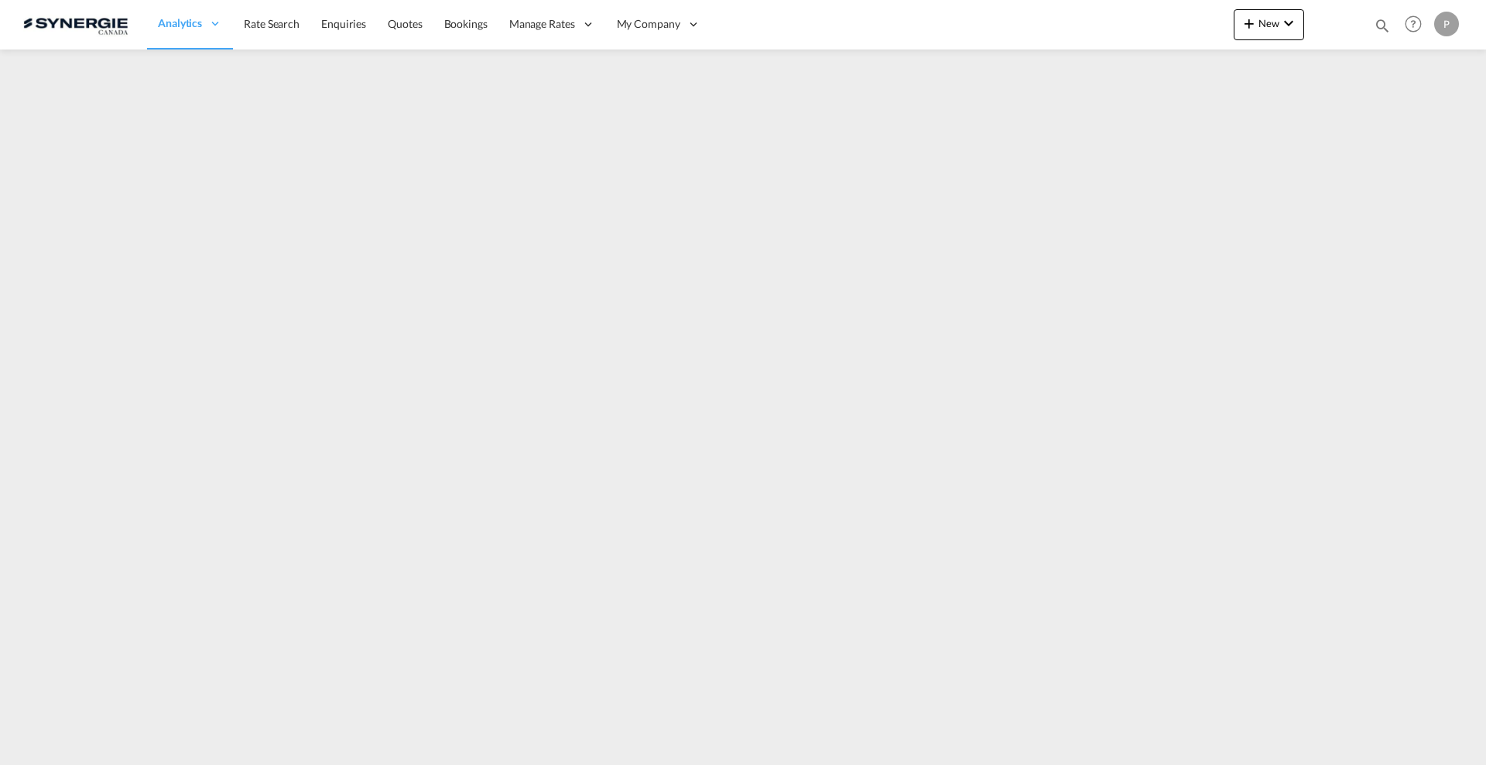
click at [1390, 22] on md-icon "icon-magnify" at bounding box center [1381, 25] width 17 height 17
click at [1389, 22] on div "Bookings Quotes Enquiries" at bounding box center [1244, 25] width 292 height 29
click at [1137, 33] on select "Bookings Quotes Enquiries" at bounding box center [1136, 26] width 74 height 28
select select "Quotes"
click at [1099, 12] on select "Bookings Quotes Enquiries" at bounding box center [1136, 26] width 74 height 28
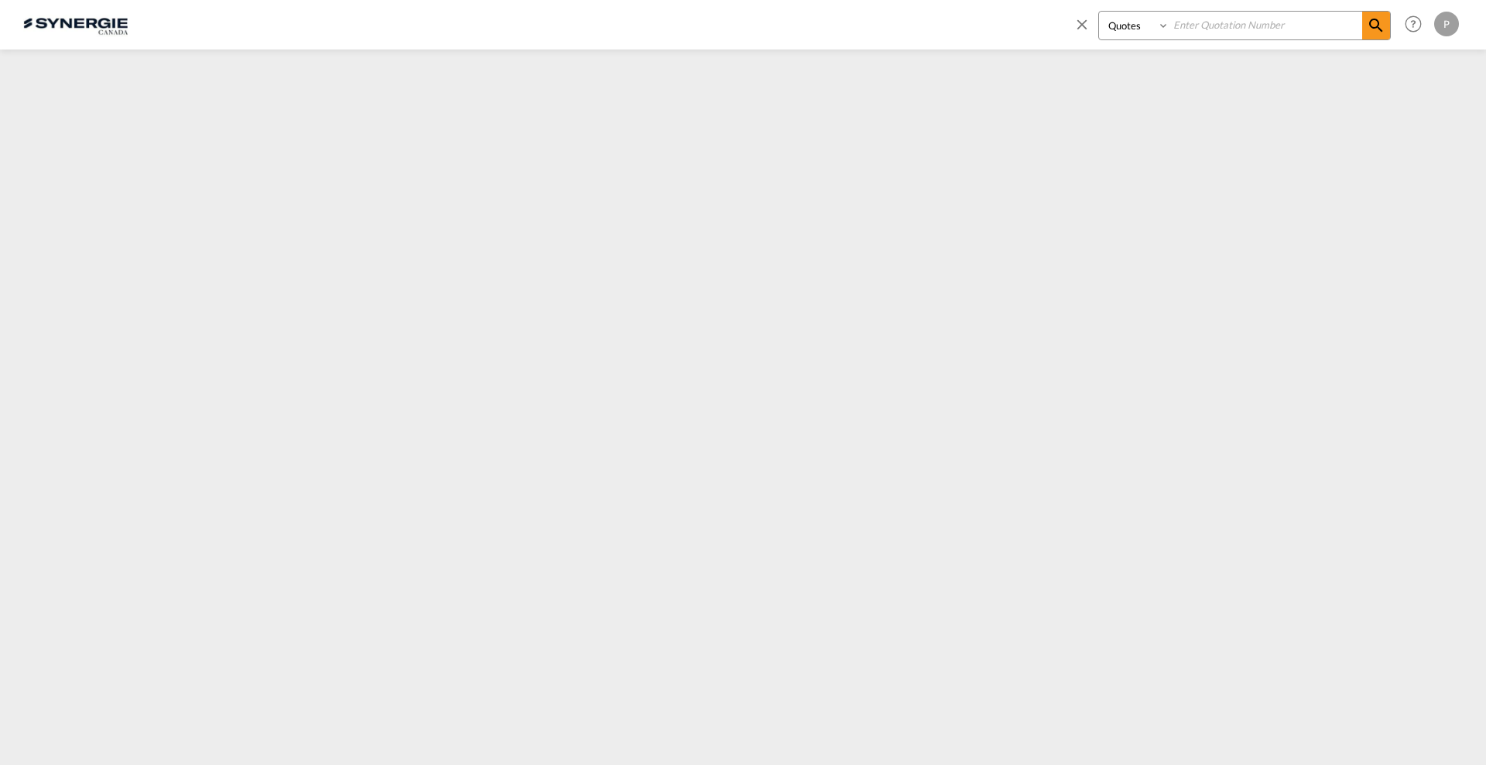
click at [1199, 39] on div "Bookings Quotes Enquiries" at bounding box center [1231, 29] width 317 height 37
click at [1208, 31] on input at bounding box center [1265, 25] width 193 height 27
click at [1241, 22] on input at bounding box center [1265, 25] width 193 height 27
type input "14216"
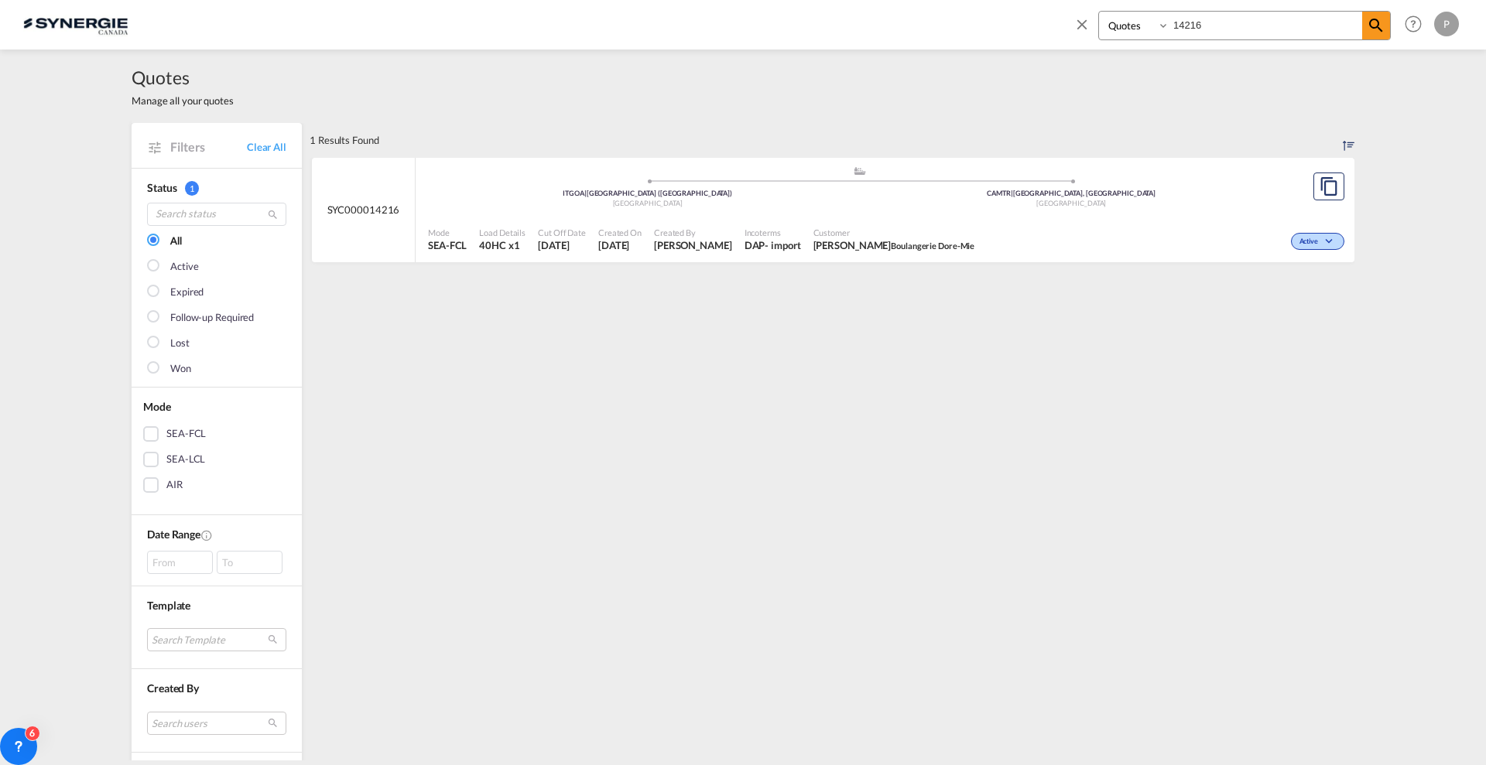
click at [954, 213] on div ".a{fill:#aaa8ad;} .a{fill:#aaa8ad;} ITGOA | Genova (Genoa) Italy CAMTR | Montre…" at bounding box center [859, 191] width 863 height 50
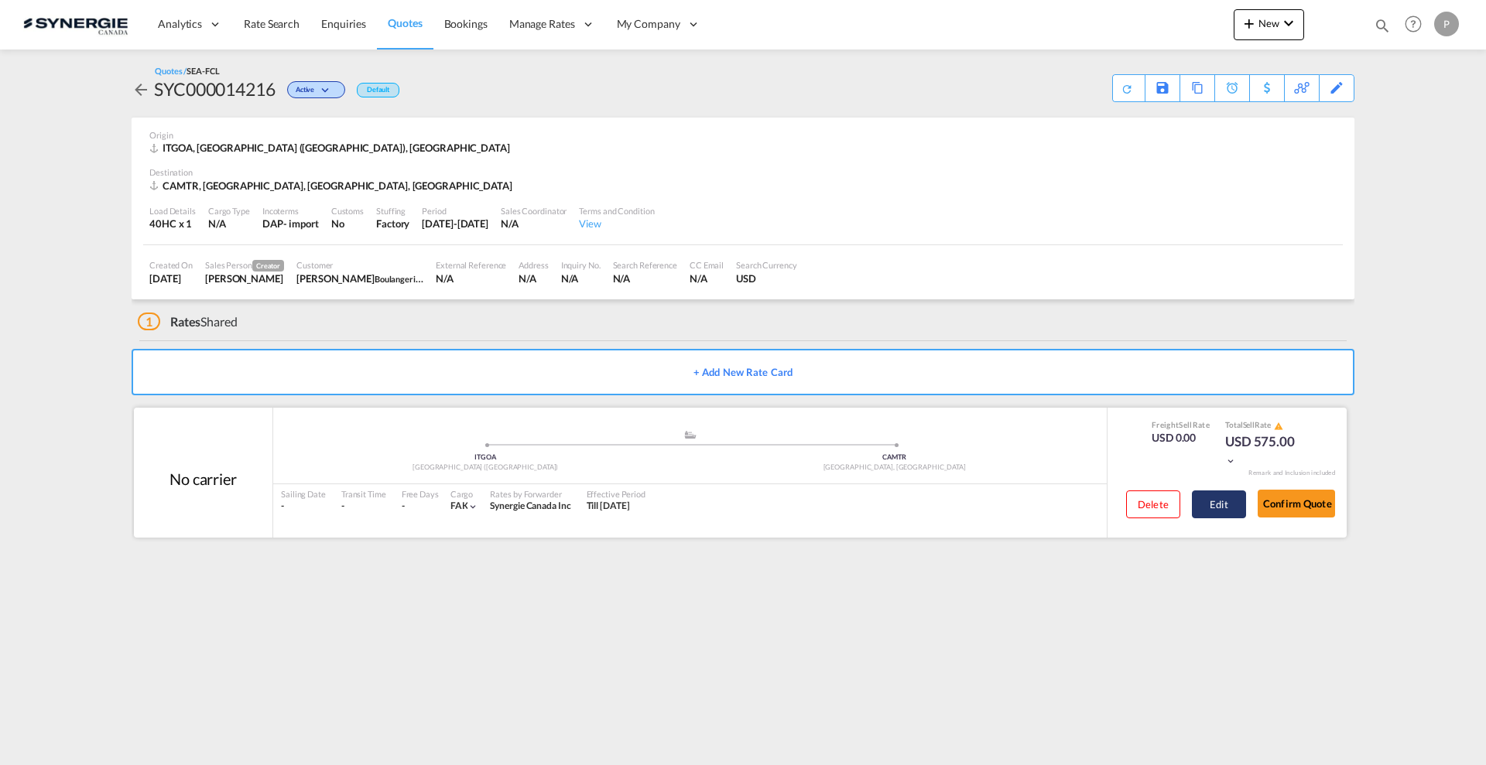
click at [1209, 508] on button "Edit" at bounding box center [1219, 505] width 54 height 28
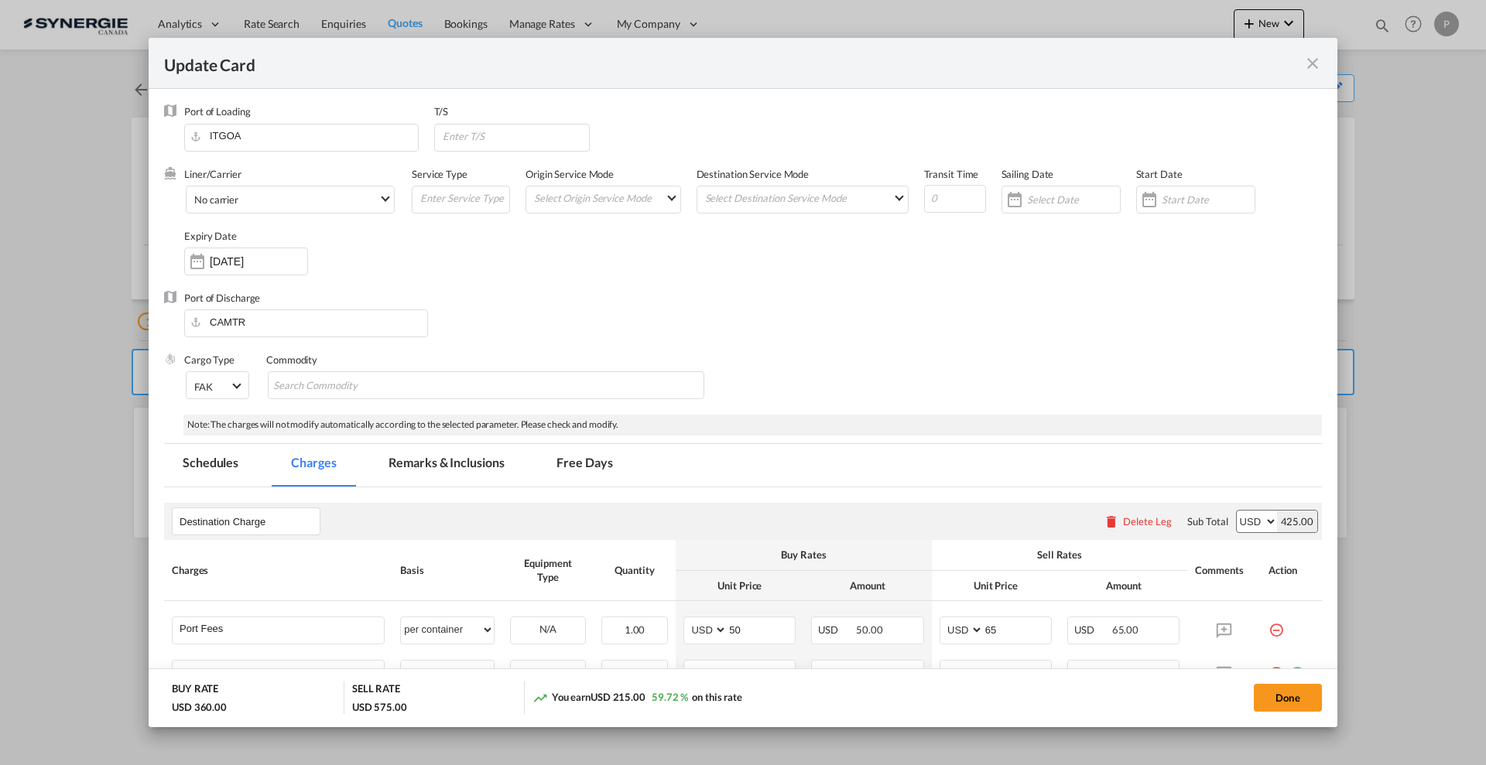
select select "per container"
select select "per B/L"
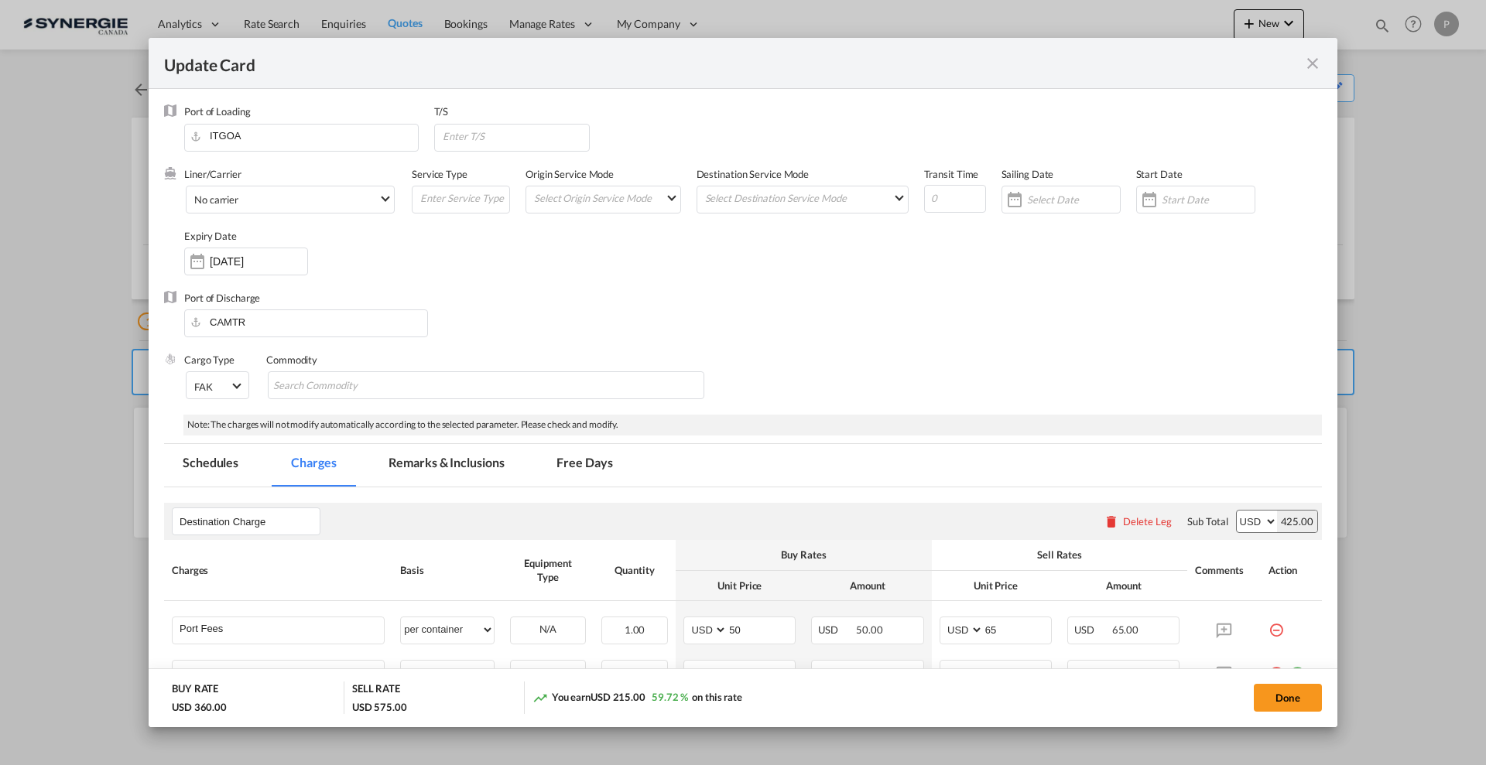
select select "per shipment"
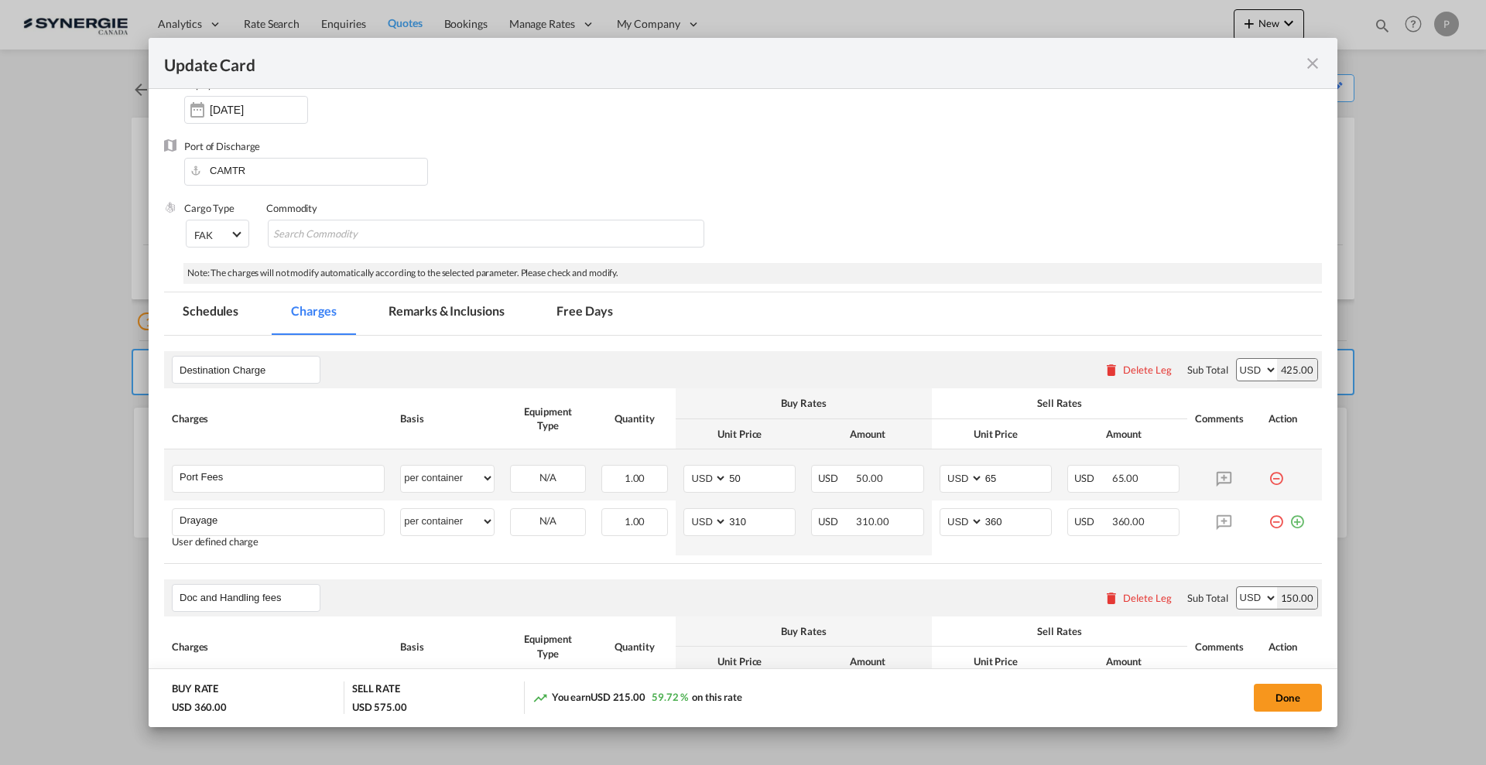
scroll to position [193, 0]
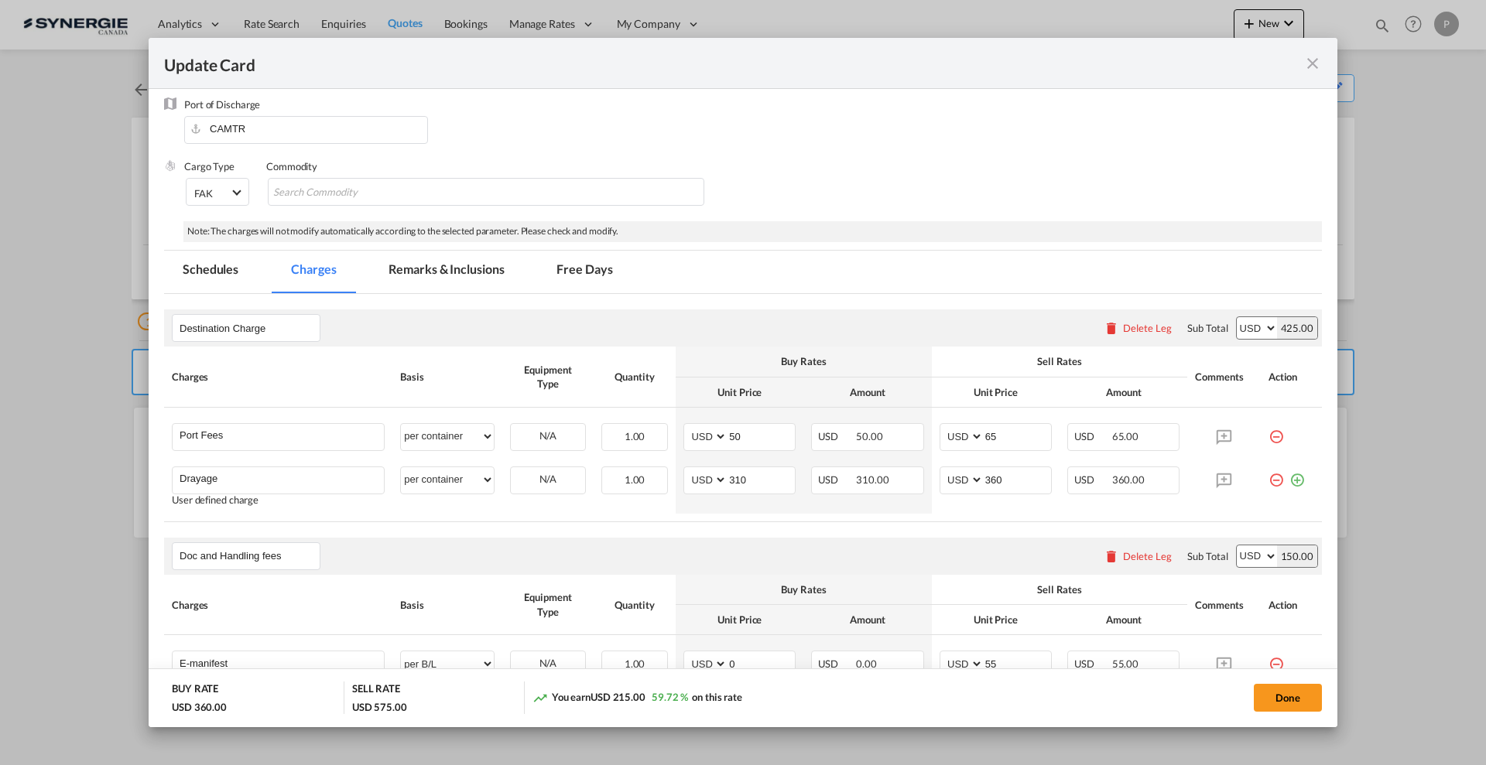
click at [1268, 434] on md-icon "icon-minus-circle-outline red-400-fg" at bounding box center [1275, 430] width 15 height 15
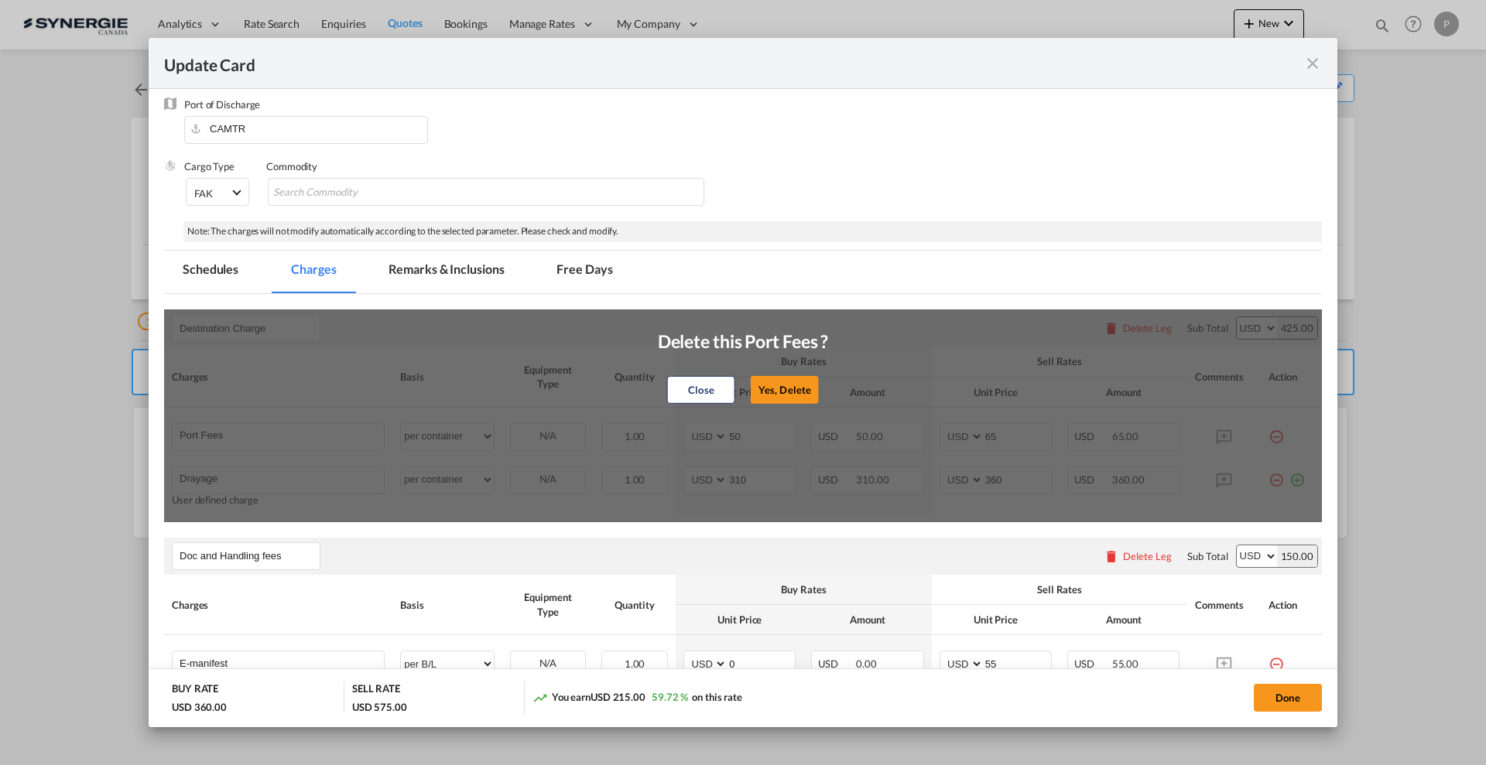
click at [781, 390] on button "Yes, Delete" at bounding box center [784, 390] width 68 height 28
type input "Drayage"
type input "310"
type input "360"
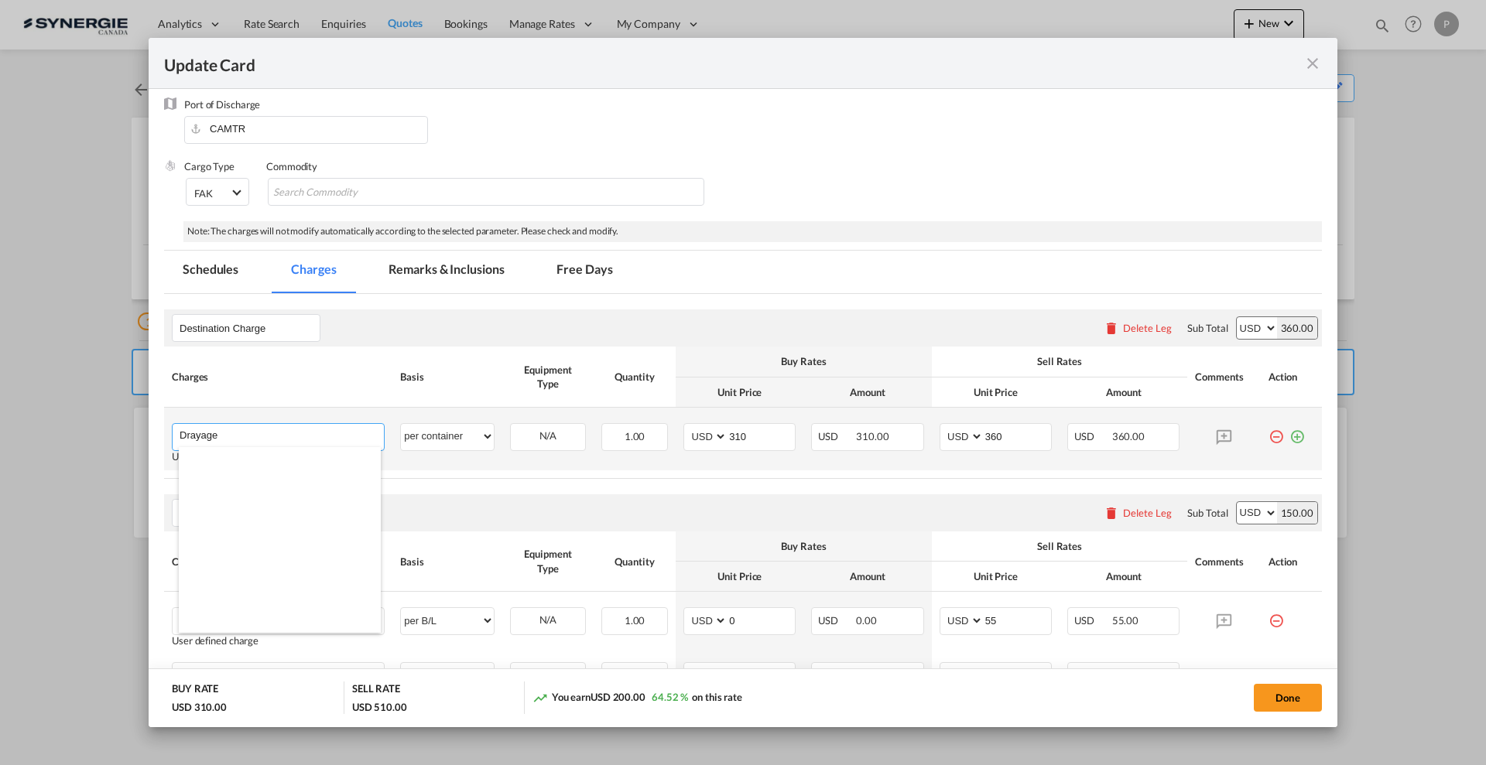
click at [306, 435] on input "Drayage" at bounding box center [282, 435] width 204 height 23
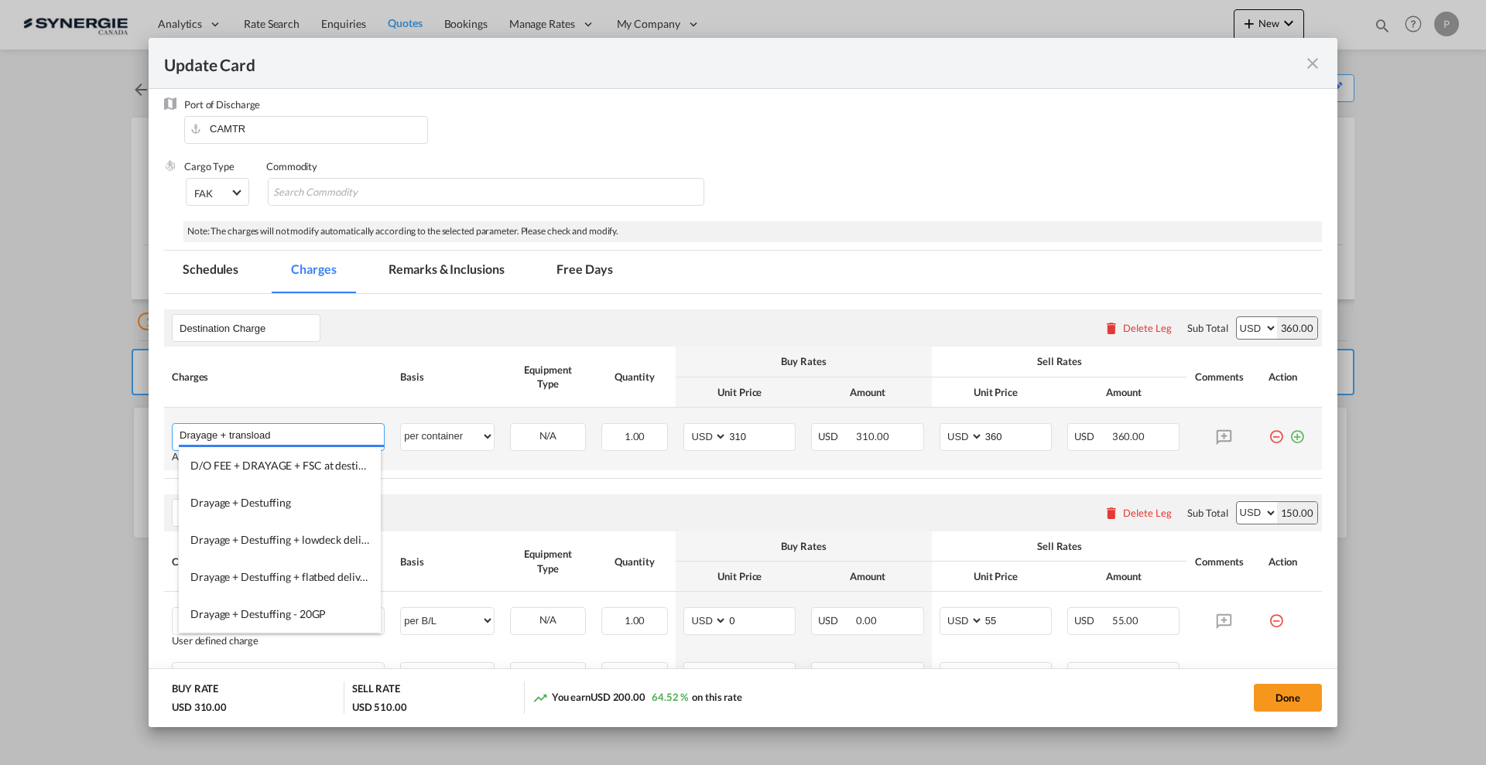
type input "Drayage + transload"
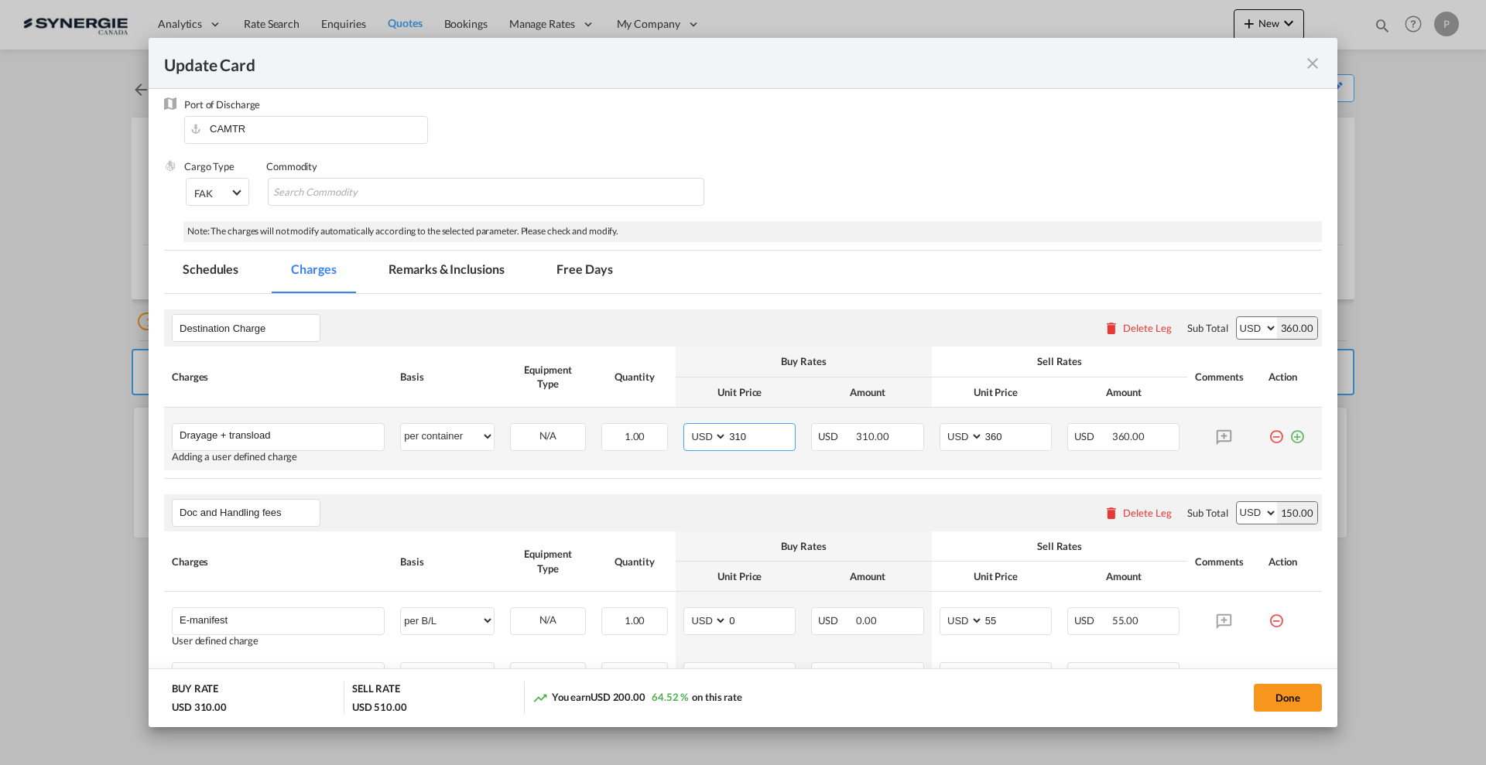
click at [748, 429] on input "310" at bounding box center [760, 435] width 67 height 23
type input "840"
type input "940"
click at [1289, 433] on md-icon "icon-plus-circle-outline green-400-fg" at bounding box center [1296, 430] width 15 height 15
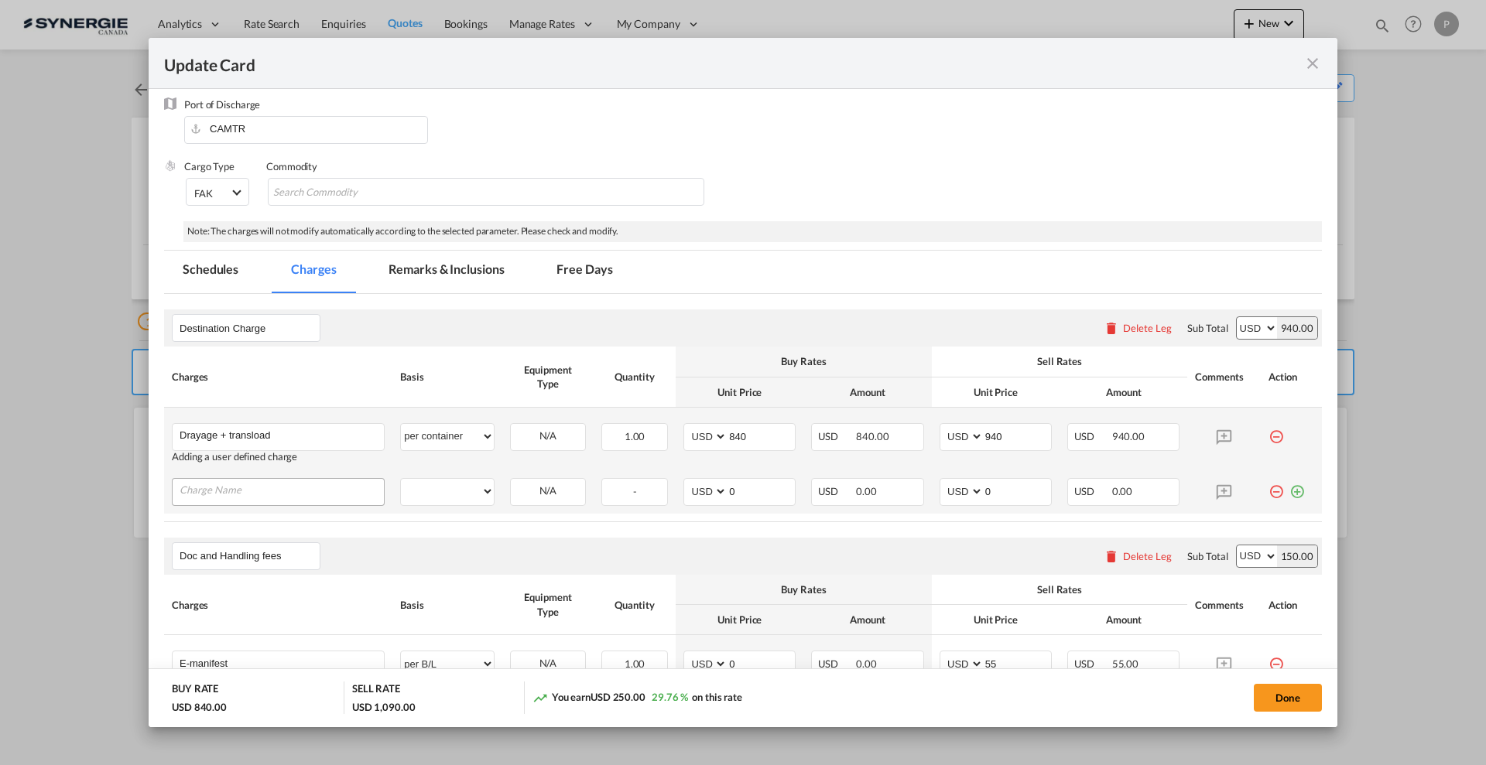
click at [202, 488] on input "Charge Name" at bounding box center [282, 490] width 204 height 23
click at [251, 500] on input "Charge Name" at bounding box center [282, 490] width 204 height 23
paste input "Delivery to the ground, threshold"
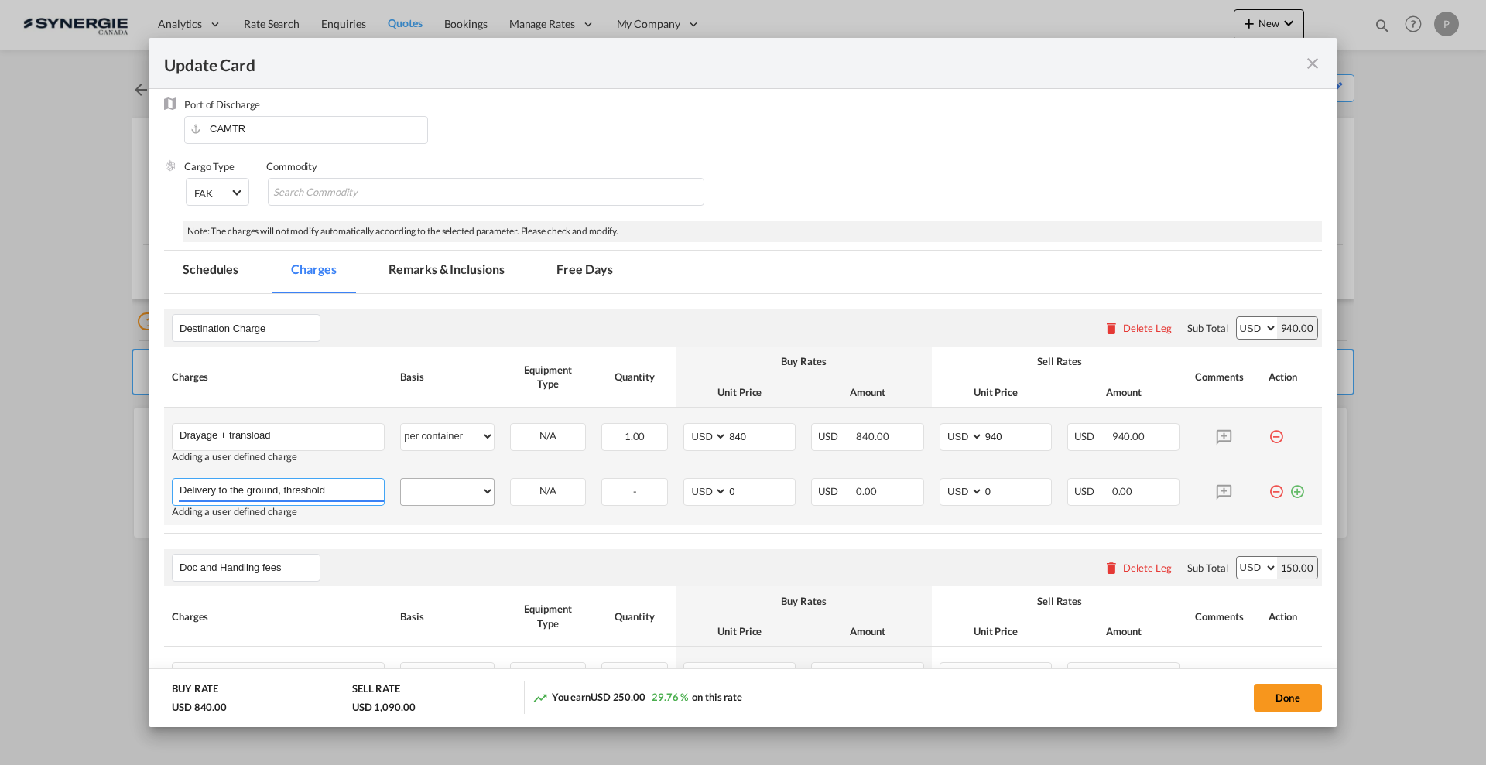
type input "Delivery to the ground, threshold"
click at [456, 491] on select "per equipment per container per B/L per shipping bill per shipment per pallet p…" at bounding box center [447, 491] width 93 height 25
select select "per container"
click at [401, 479] on select "per equipment per container per B/L per shipping bill per shipment per pallet p…" at bounding box center [447, 491] width 93 height 25
click at [772, 489] on input "0" at bounding box center [760, 490] width 67 height 23
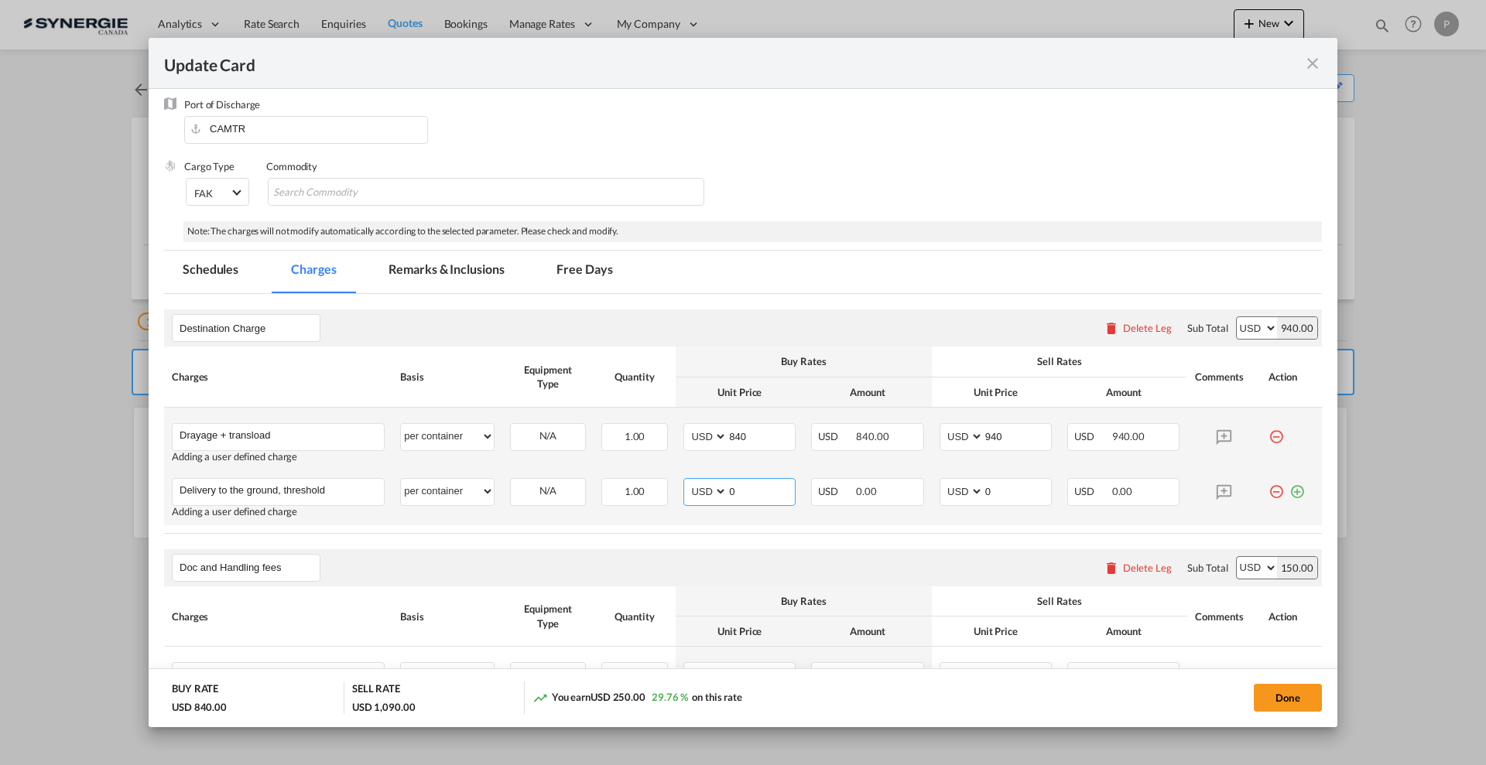
click at [772, 489] on input "0" at bounding box center [760, 490] width 67 height 23
type input "762"
type input "865"
click at [772, 489] on input "762" at bounding box center [760, 490] width 67 height 23
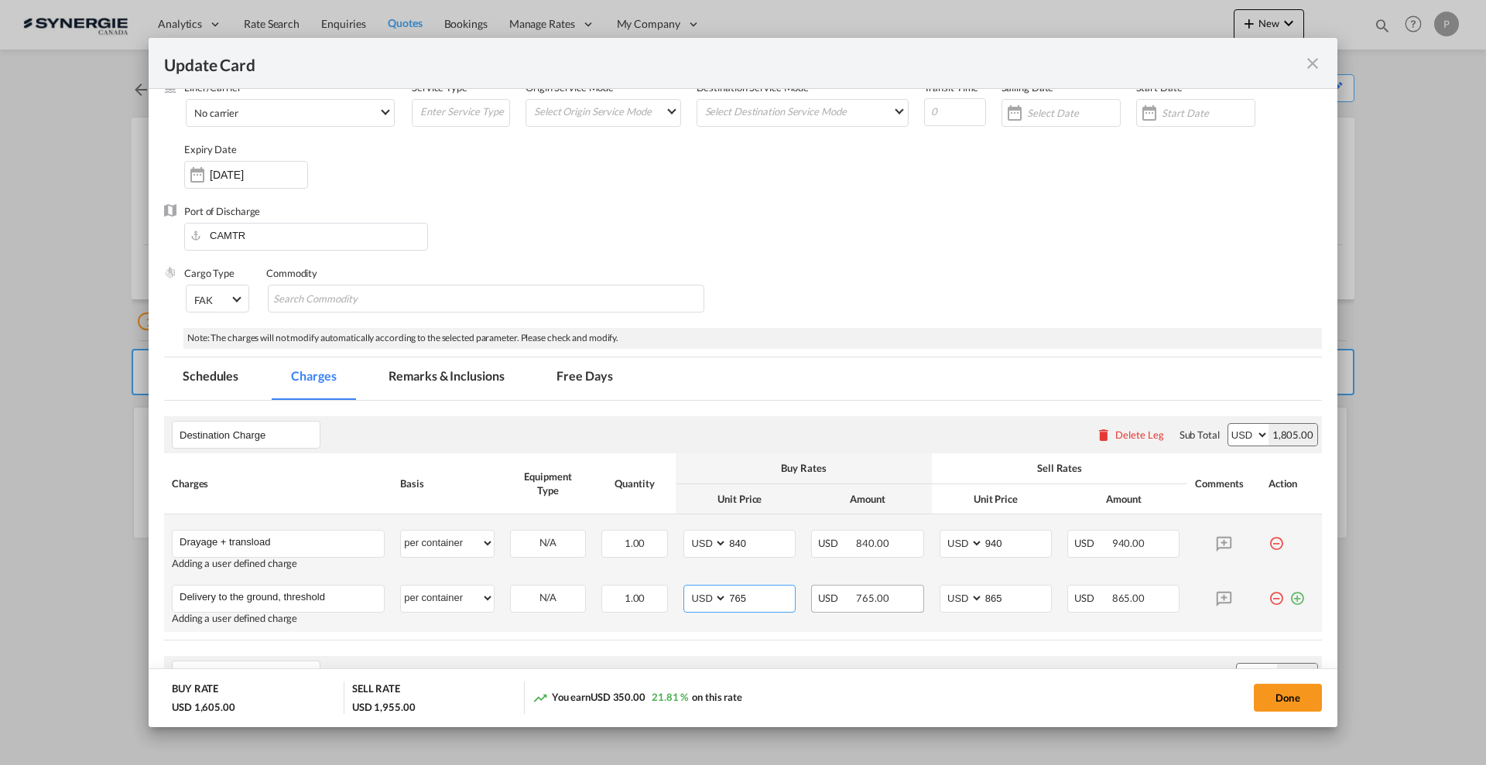
scroll to position [0, 0]
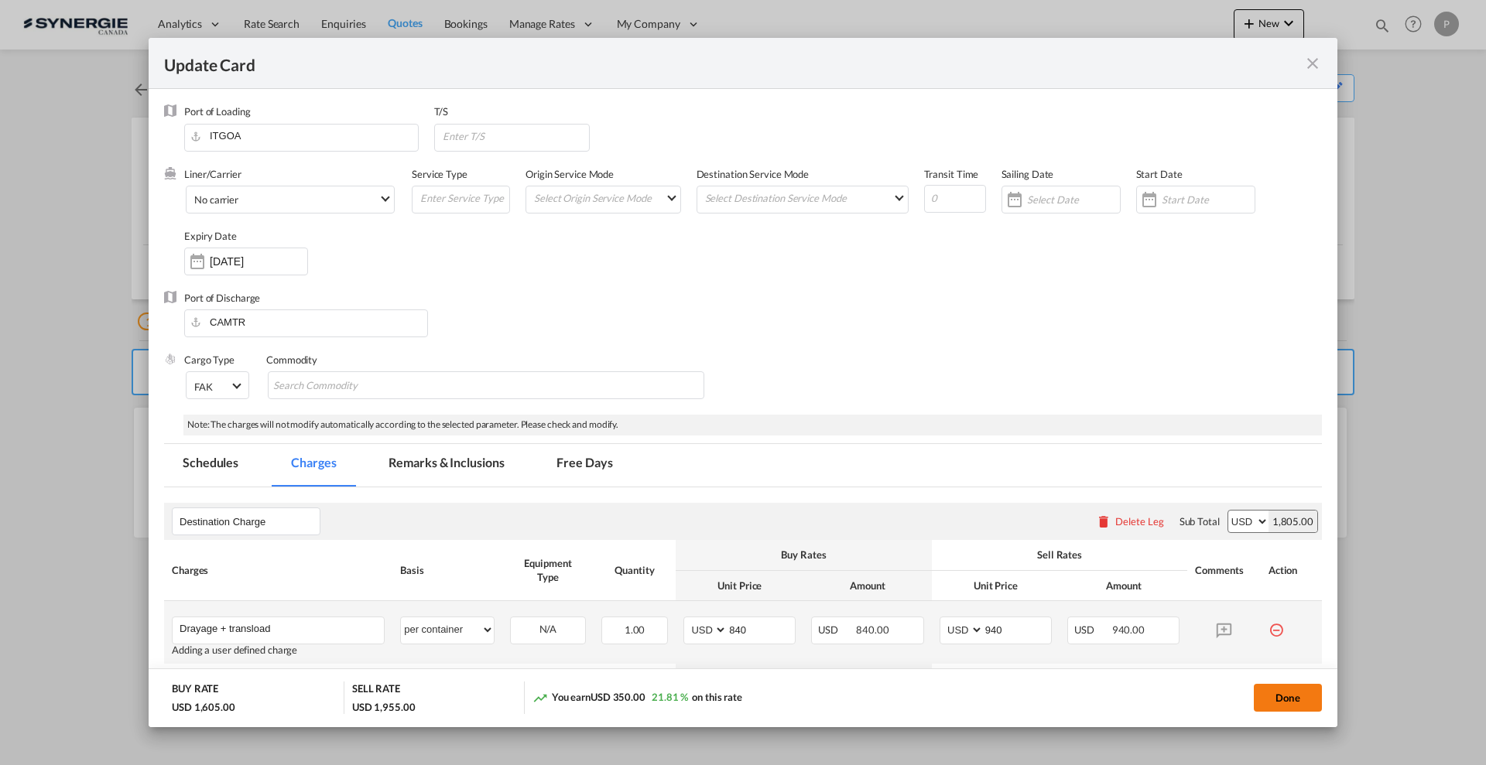
type input "765"
click at [1282, 697] on button "Done" at bounding box center [1287, 698] width 68 height 28
type input "18 Sep 2025"
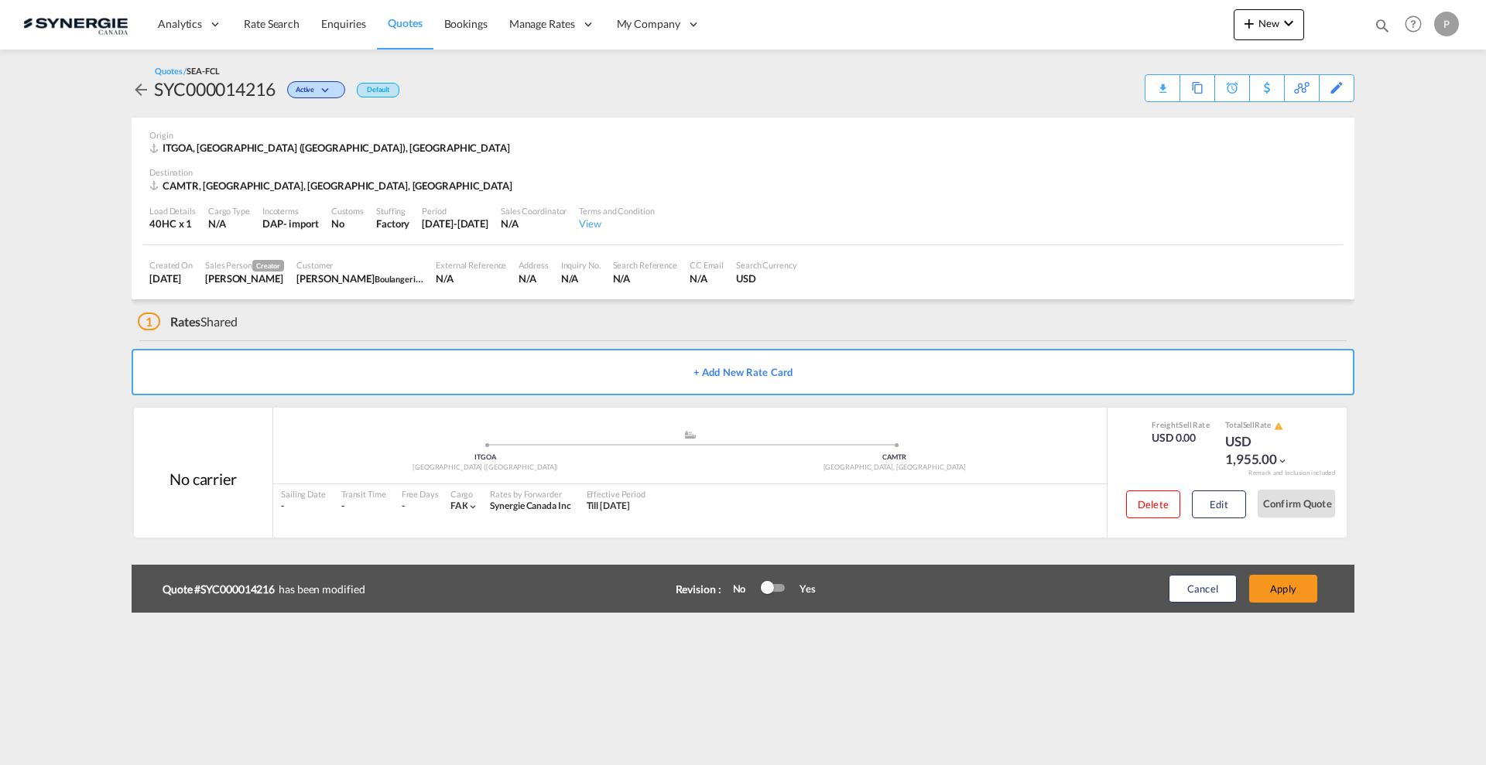
click at [779, 590] on div at bounding box center [772, 588] width 23 height 8
click at [1276, 585] on button "Apply" at bounding box center [1283, 589] width 68 height 28
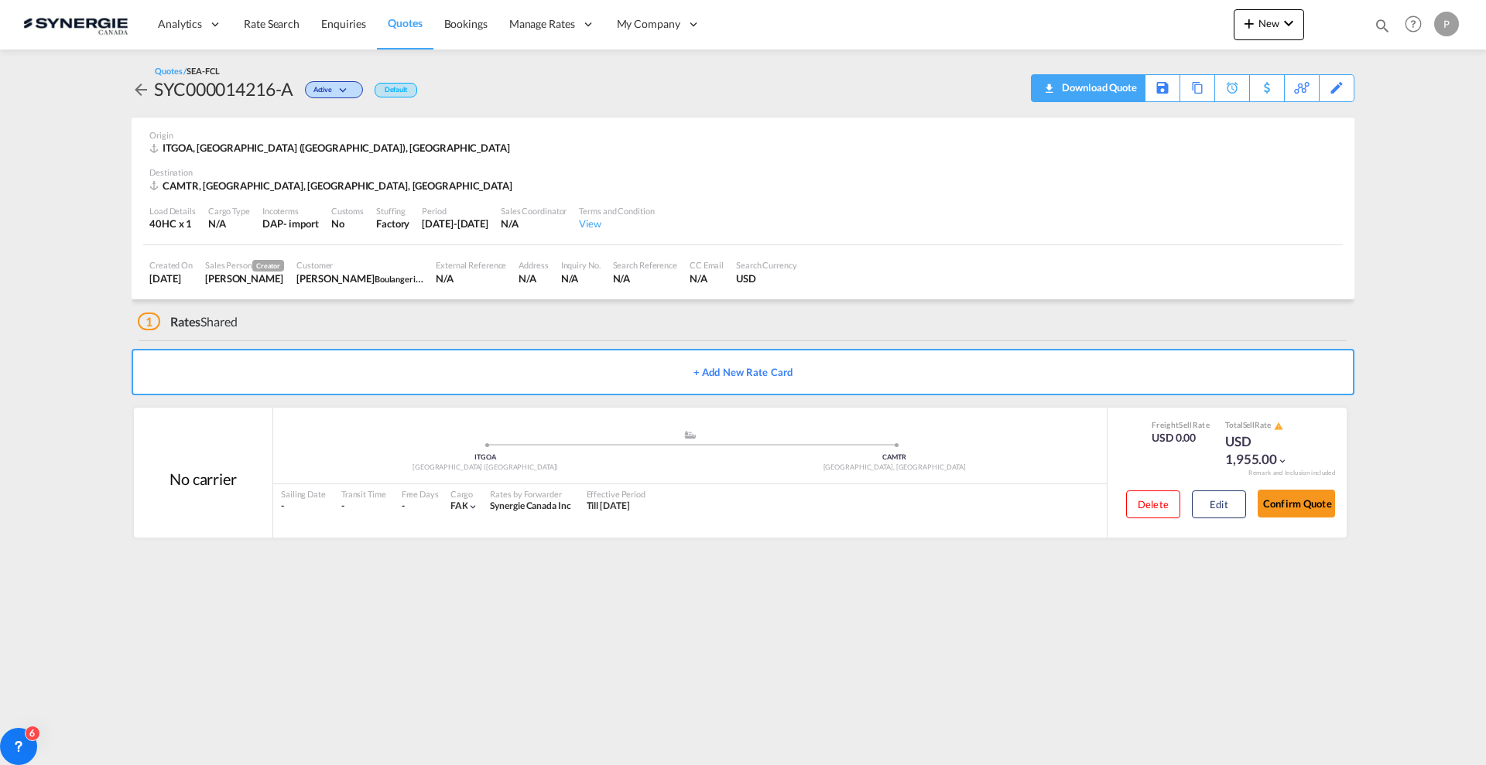
click at [1058, 94] on div "Download Quote" at bounding box center [1097, 87] width 79 height 25
